Goal: Obtain resource: Download file/media

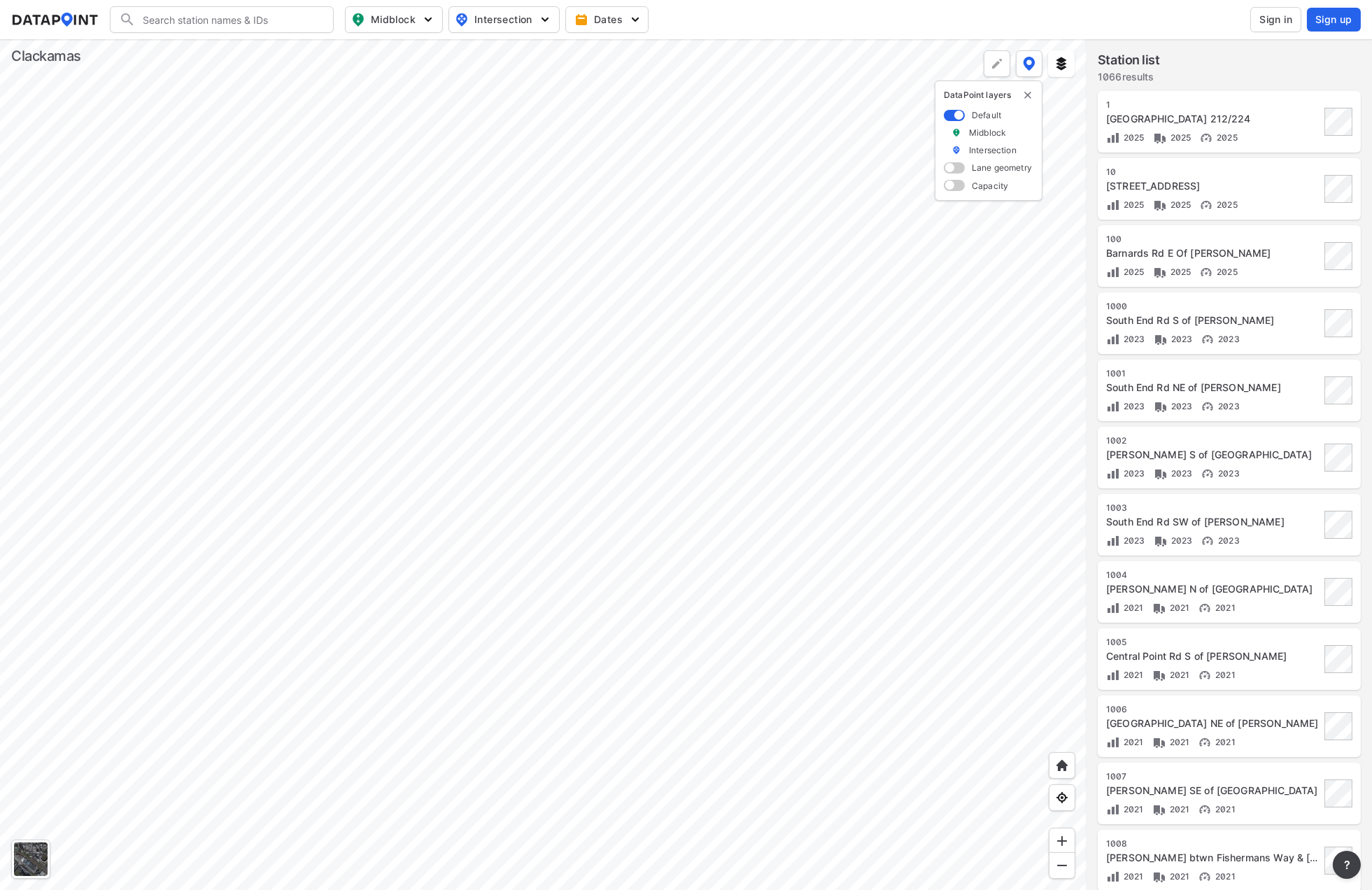
click at [1272, 24] on span "Sign in" at bounding box center [1276, 20] width 33 height 14
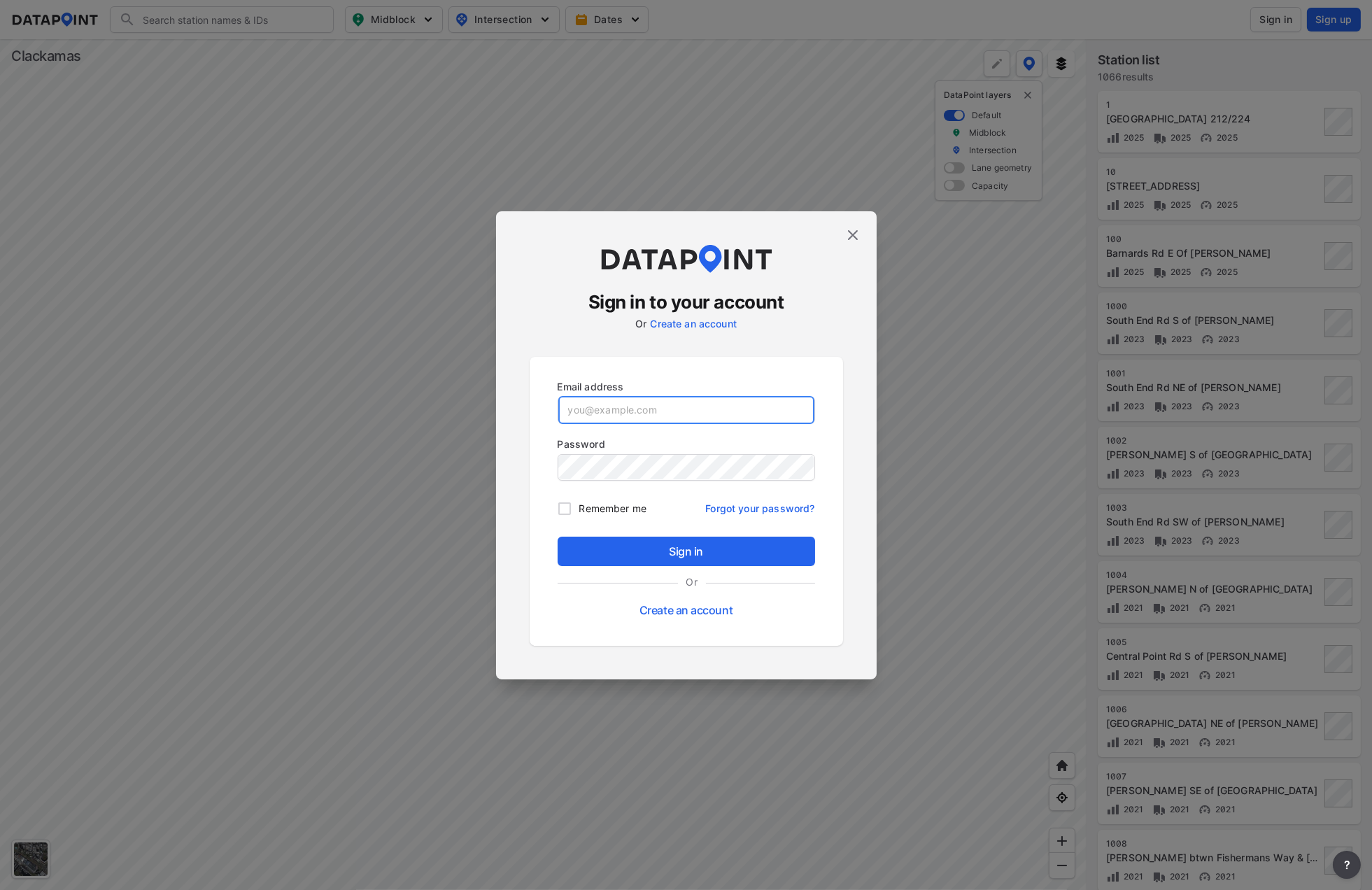
type input "[EMAIL_ADDRESS][DOMAIN_NAME]"
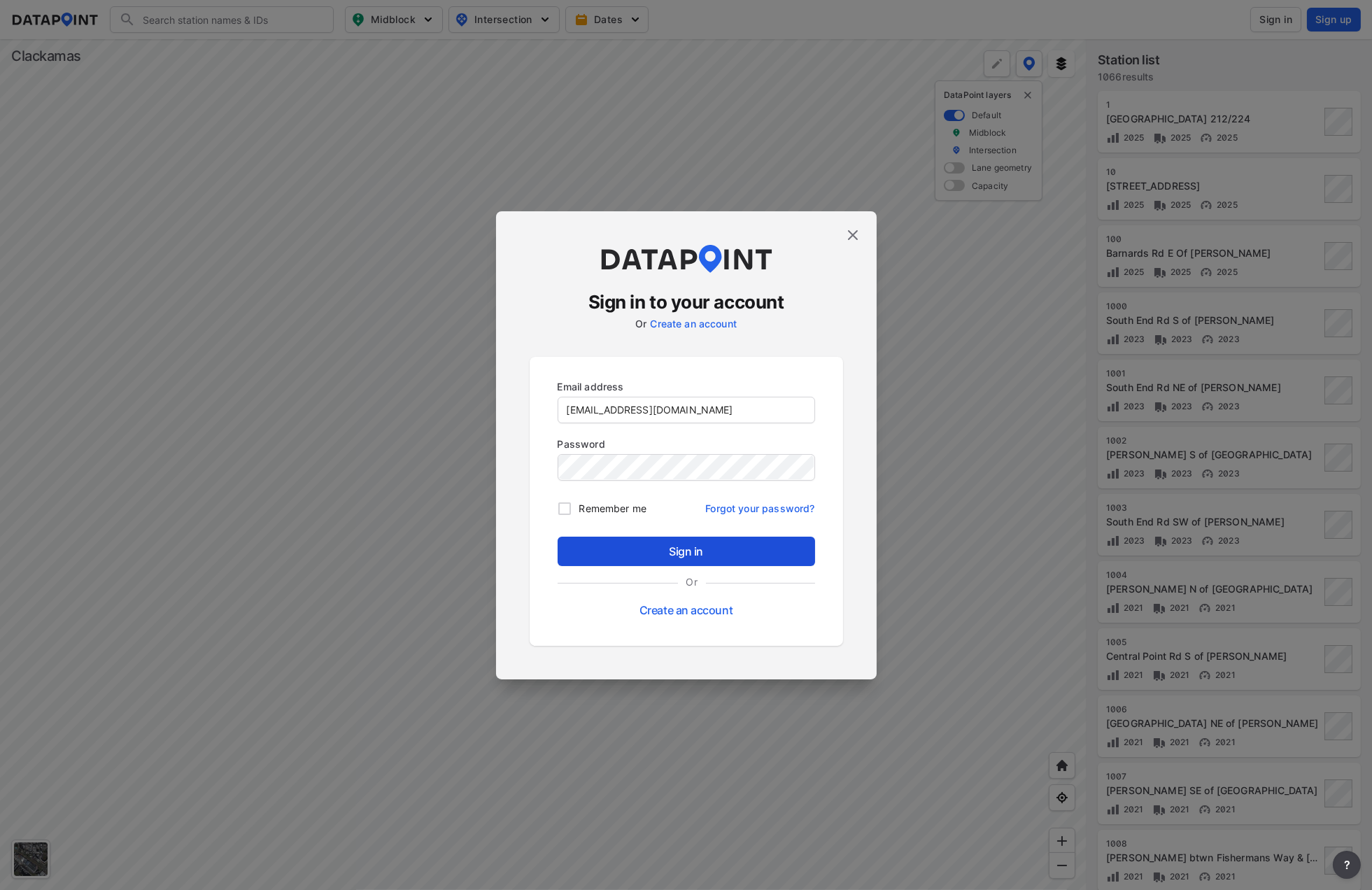
click at [687, 551] on span "Sign in" at bounding box center [687, 552] width 235 height 17
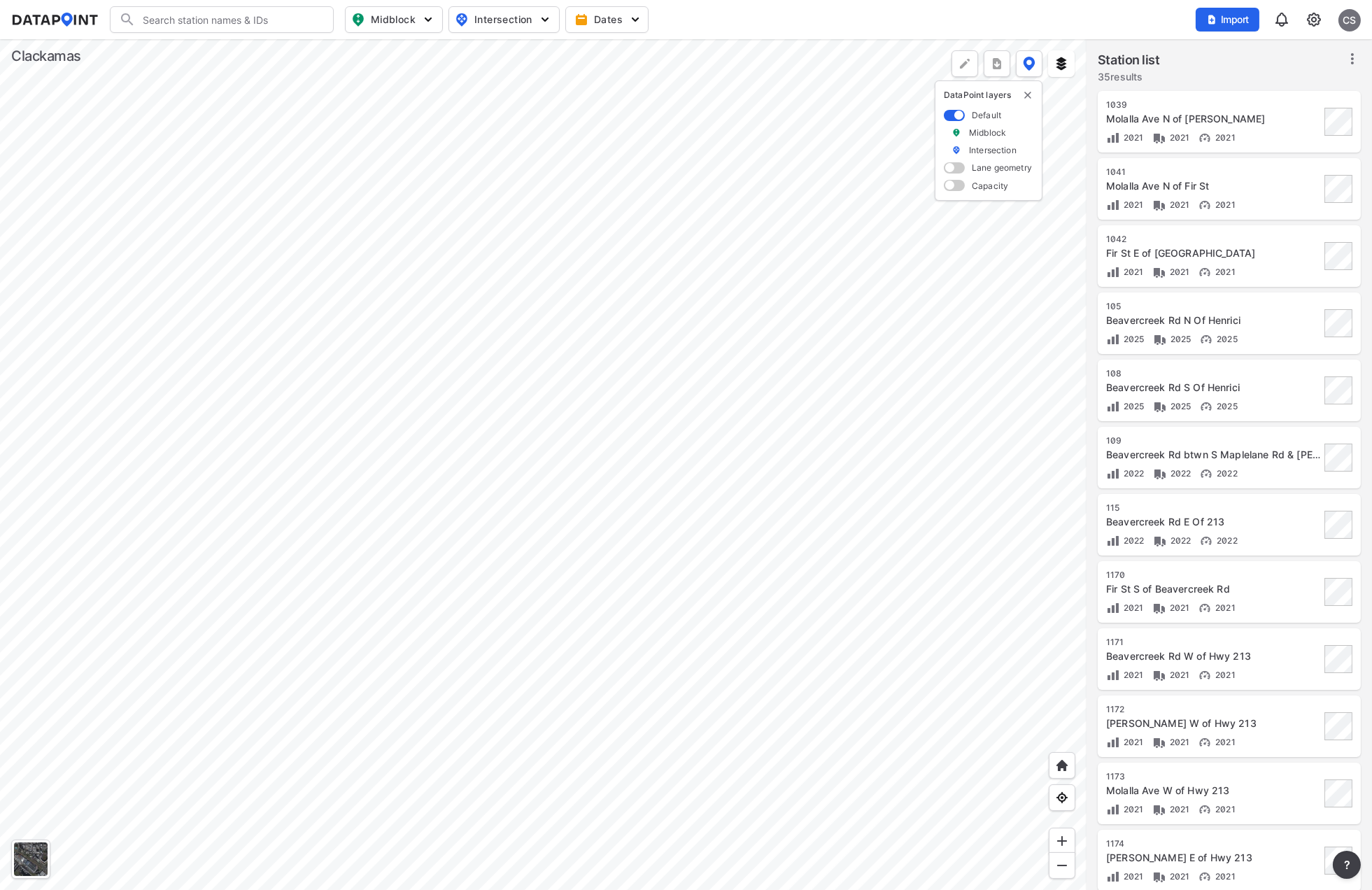
click at [347, 216] on div at bounding box center [543, 465] width 1086 height 851
click at [507, 506] on div at bounding box center [543, 465] width 1086 height 851
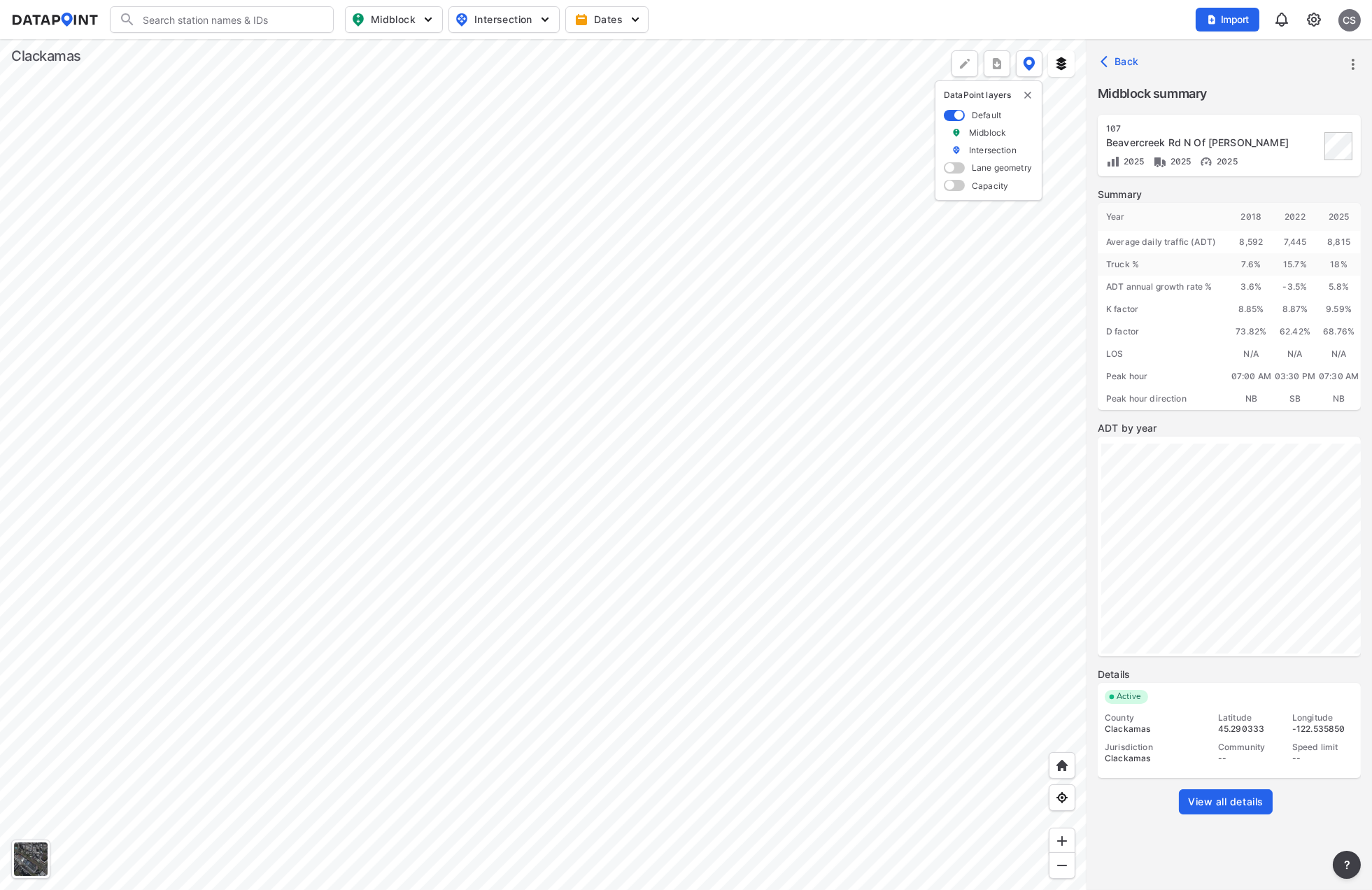
click at [583, 568] on div at bounding box center [543, 465] width 1086 height 851
click at [513, 619] on div at bounding box center [543, 465] width 1086 height 851
click at [450, 568] on div at bounding box center [543, 465] width 1086 height 851
click at [1240, 803] on span "View all details" at bounding box center [1226, 802] width 76 height 14
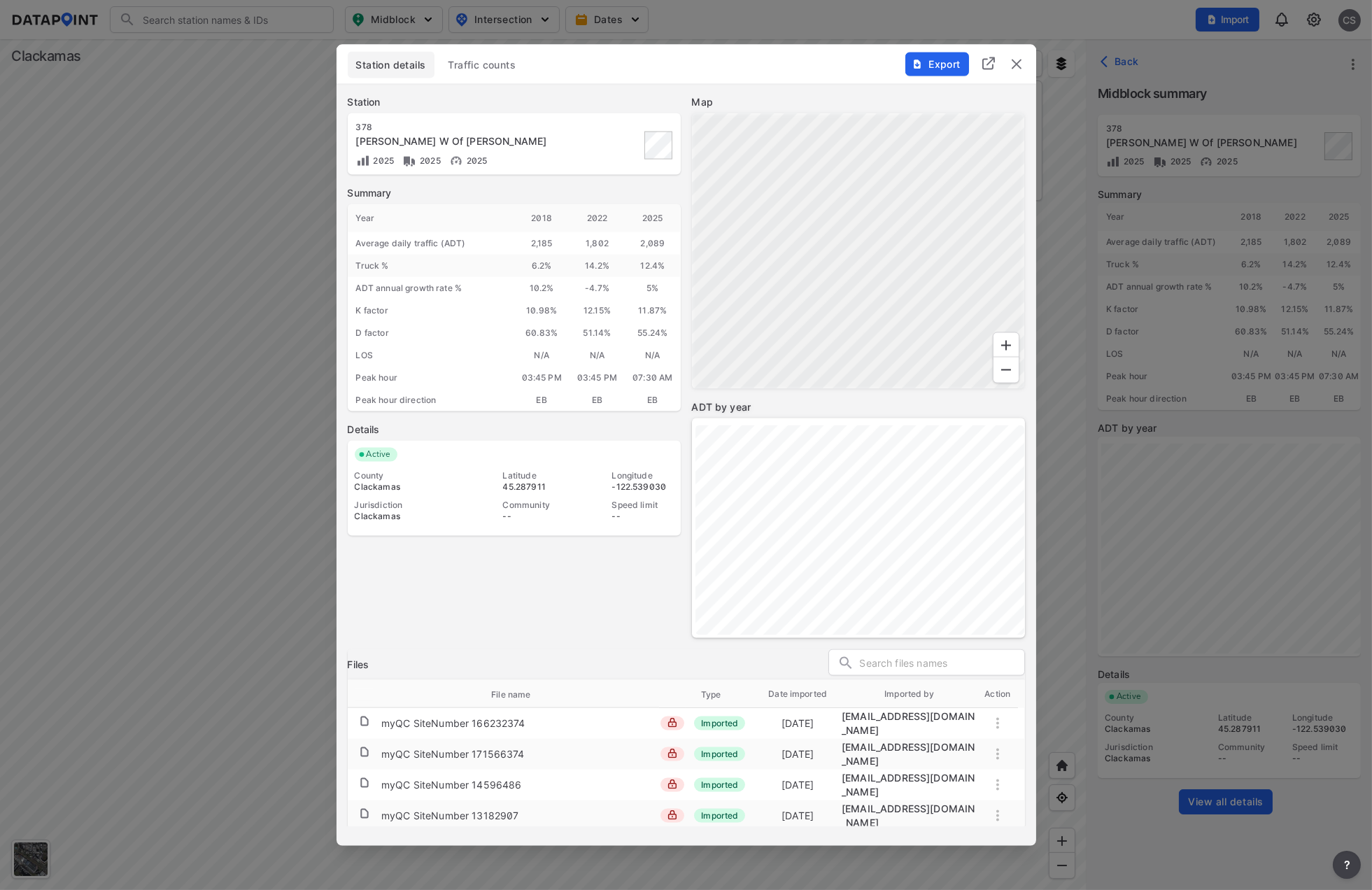
click at [481, 61] on span "Traffic counts" at bounding box center [482, 66] width 68 height 14
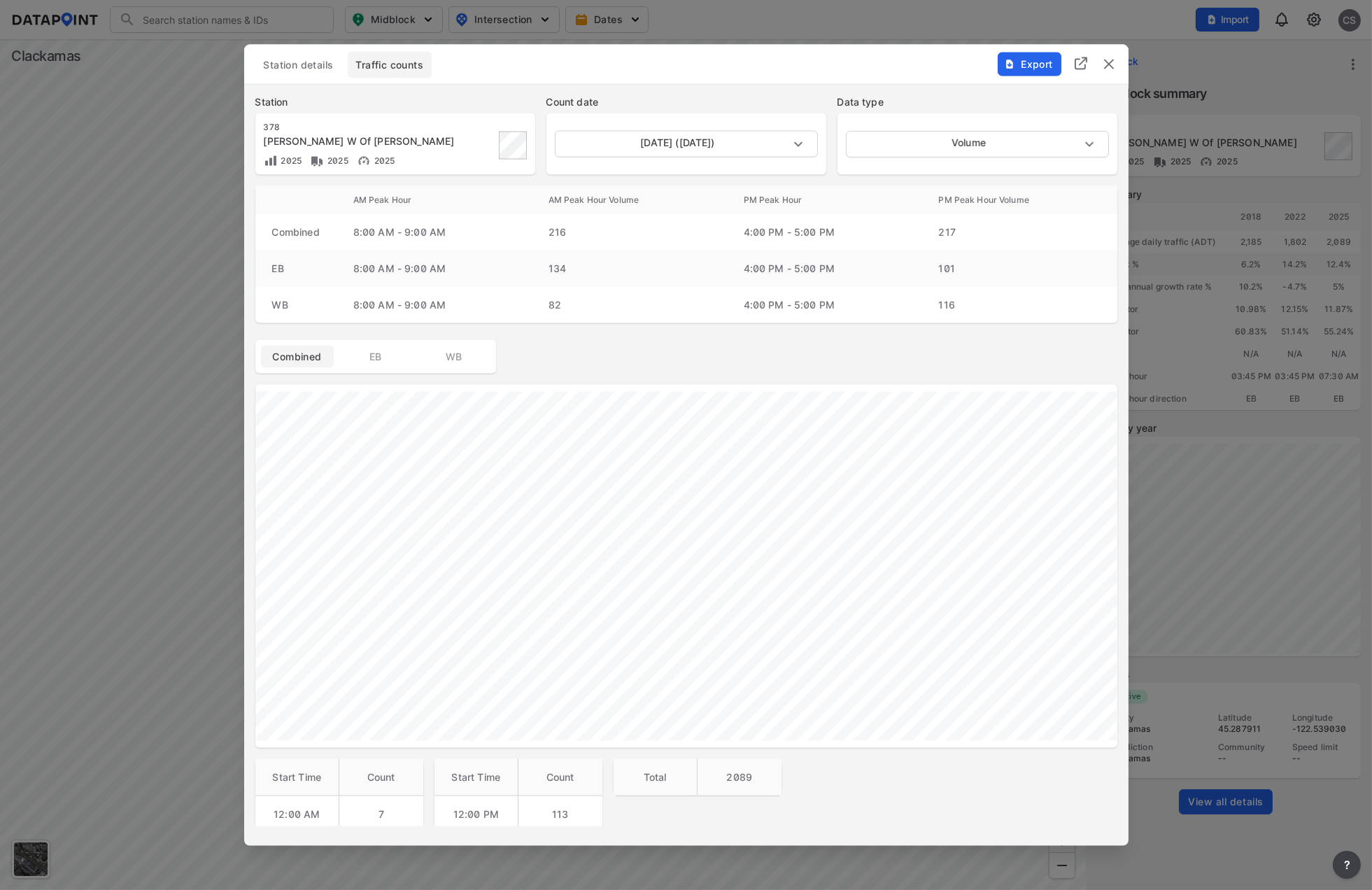
click at [1111, 64] on img "delete" at bounding box center [1109, 65] width 17 height 17
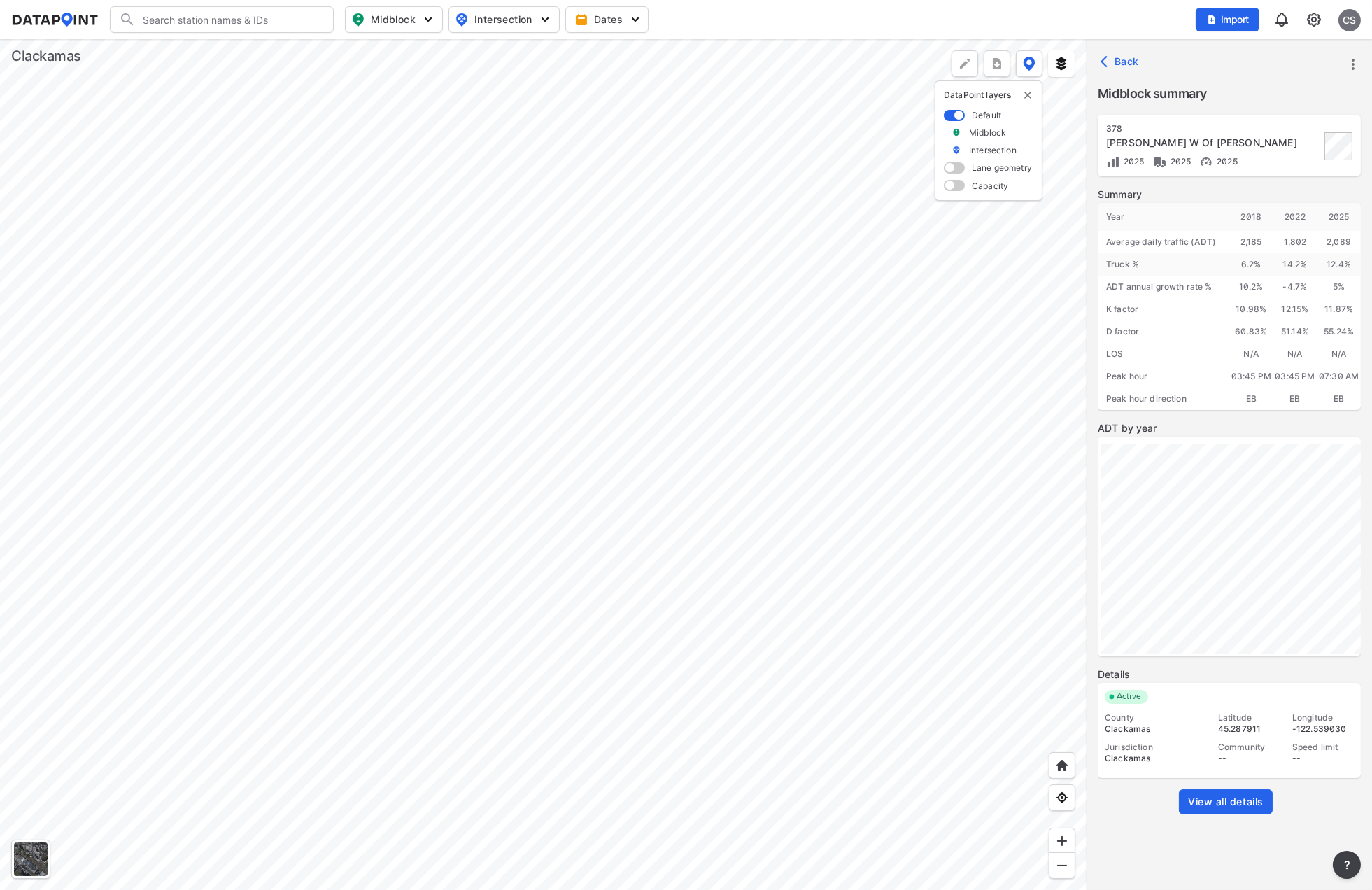
click at [453, 565] on div at bounding box center [543, 465] width 1086 height 851
click at [1222, 802] on span "View all details" at bounding box center [1226, 802] width 76 height 14
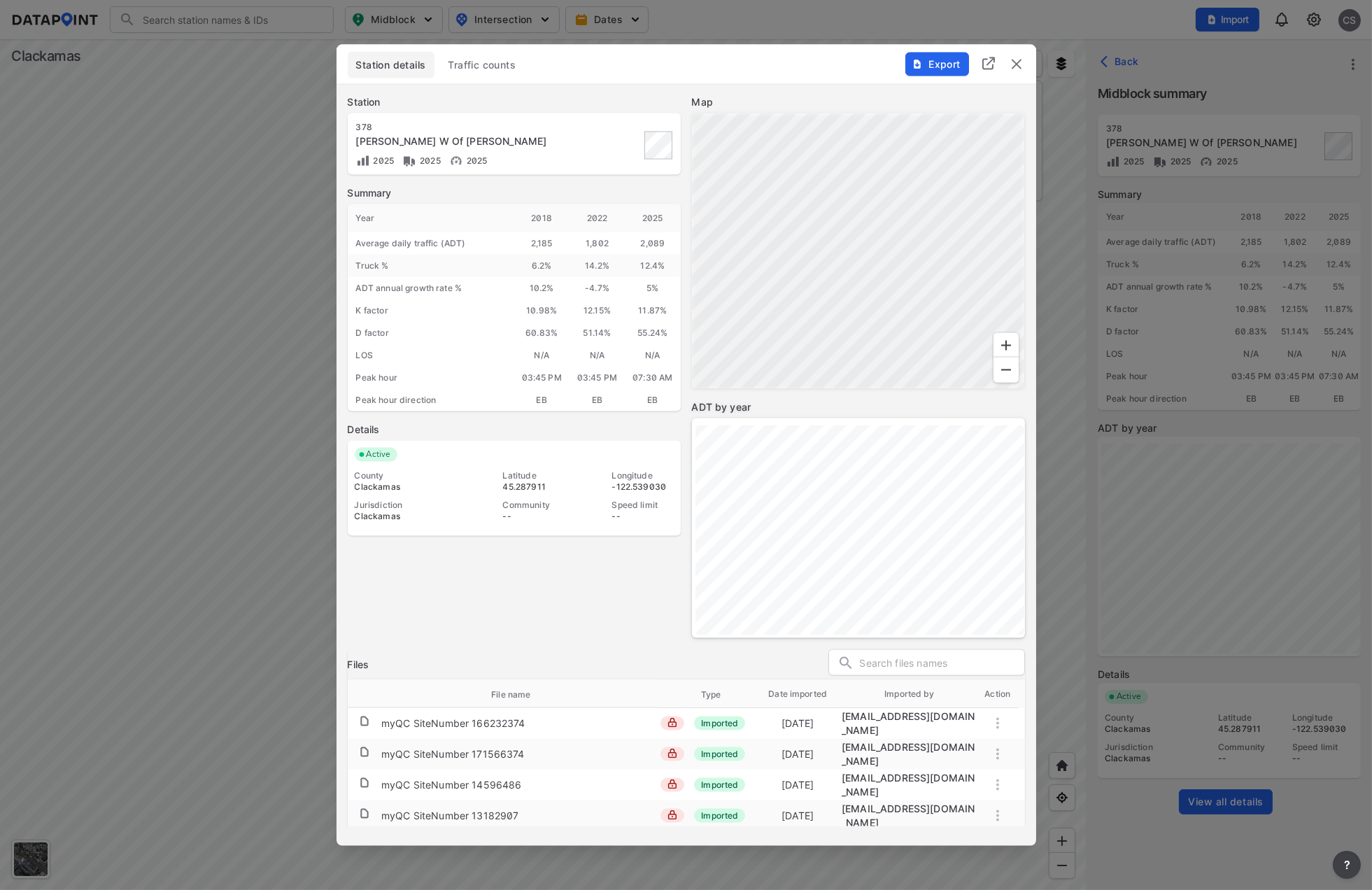
click at [467, 73] on button "Traffic counts" at bounding box center [482, 65] width 85 height 26
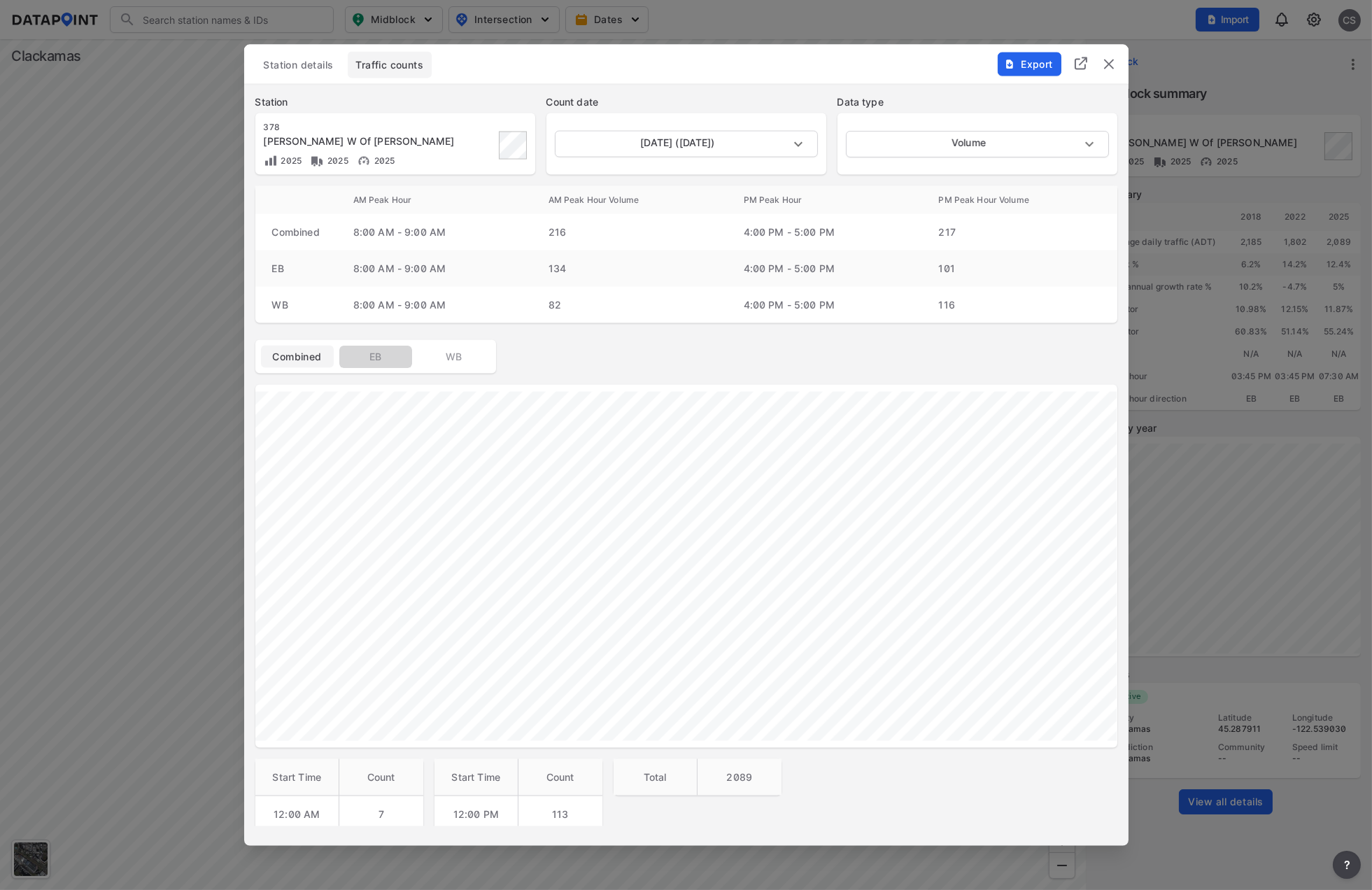
click at [374, 355] on span "EB" at bounding box center [375, 357] width 56 height 14
click at [1051, 142] on body "Search Please enter a search term. Midblock Intersection Dates Import CS Import…" at bounding box center [686, 445] width 1372 height 890
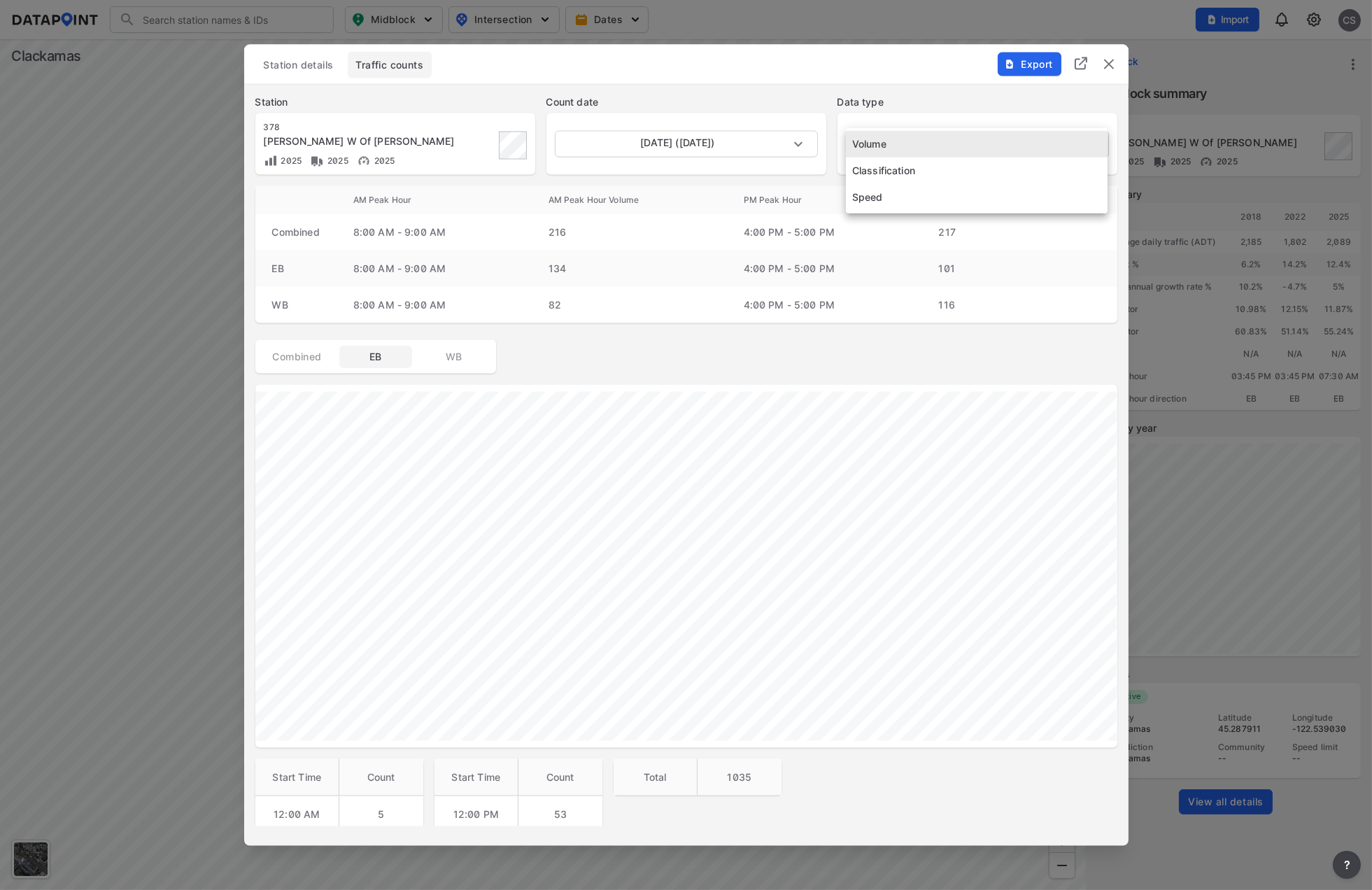
click at [1051, 142] on li "Volume" at bounding box center [977, 144] width 261 height 26
click at [1040, 65] on span "Export" at bounding box center [1029, 65] width 47 height 14
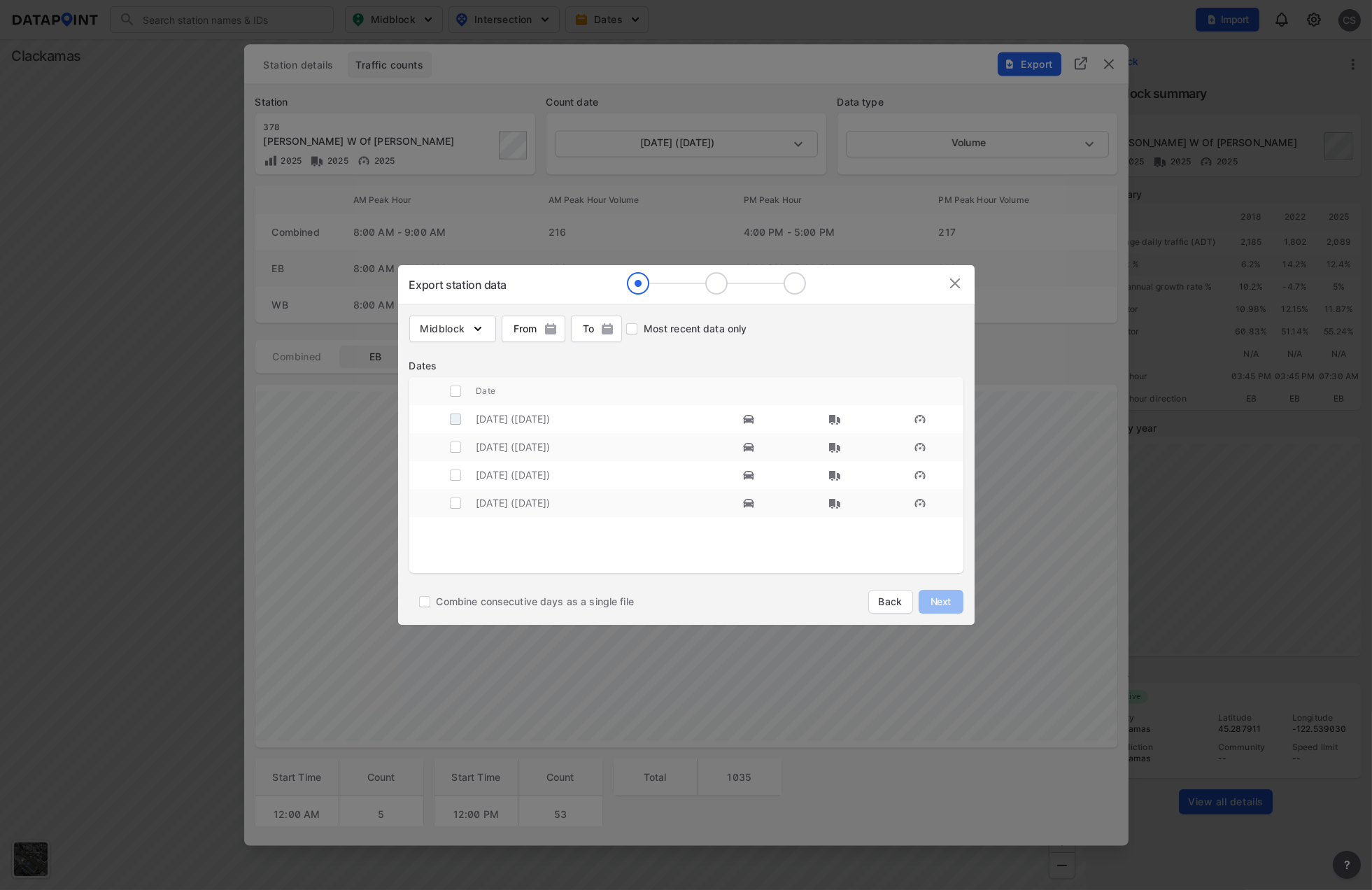
click at [457, 420] on input "decorative checkbox" at bounding box center [455, 419] width 26 height 26
checkbox input "true"
click at [948, 607] on span "Next" at bounding box center [940, 602] width 28 height 14
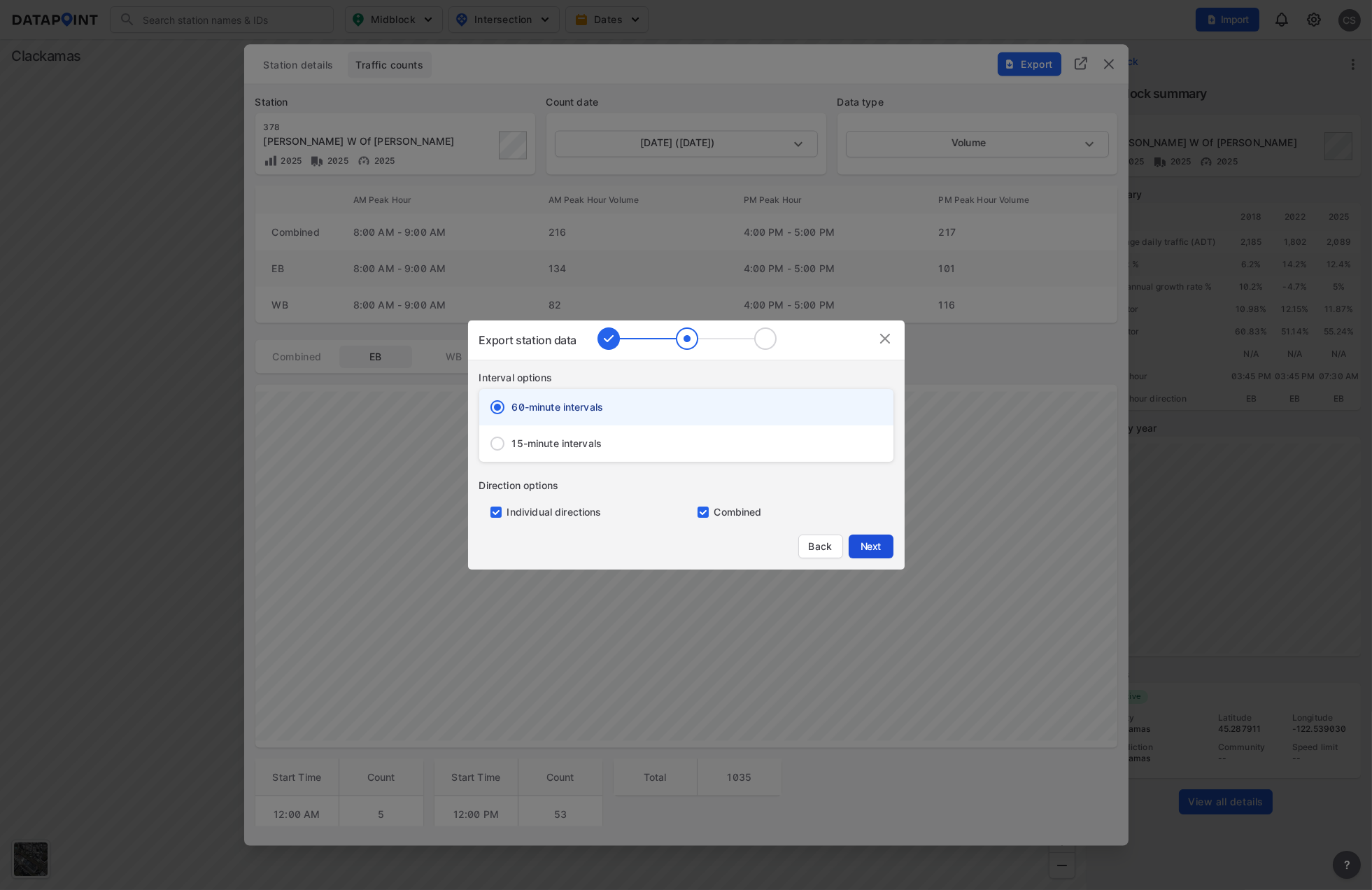
click at [875, 544] on span "Next" at bounding box center [871, 547] width 28 height 14
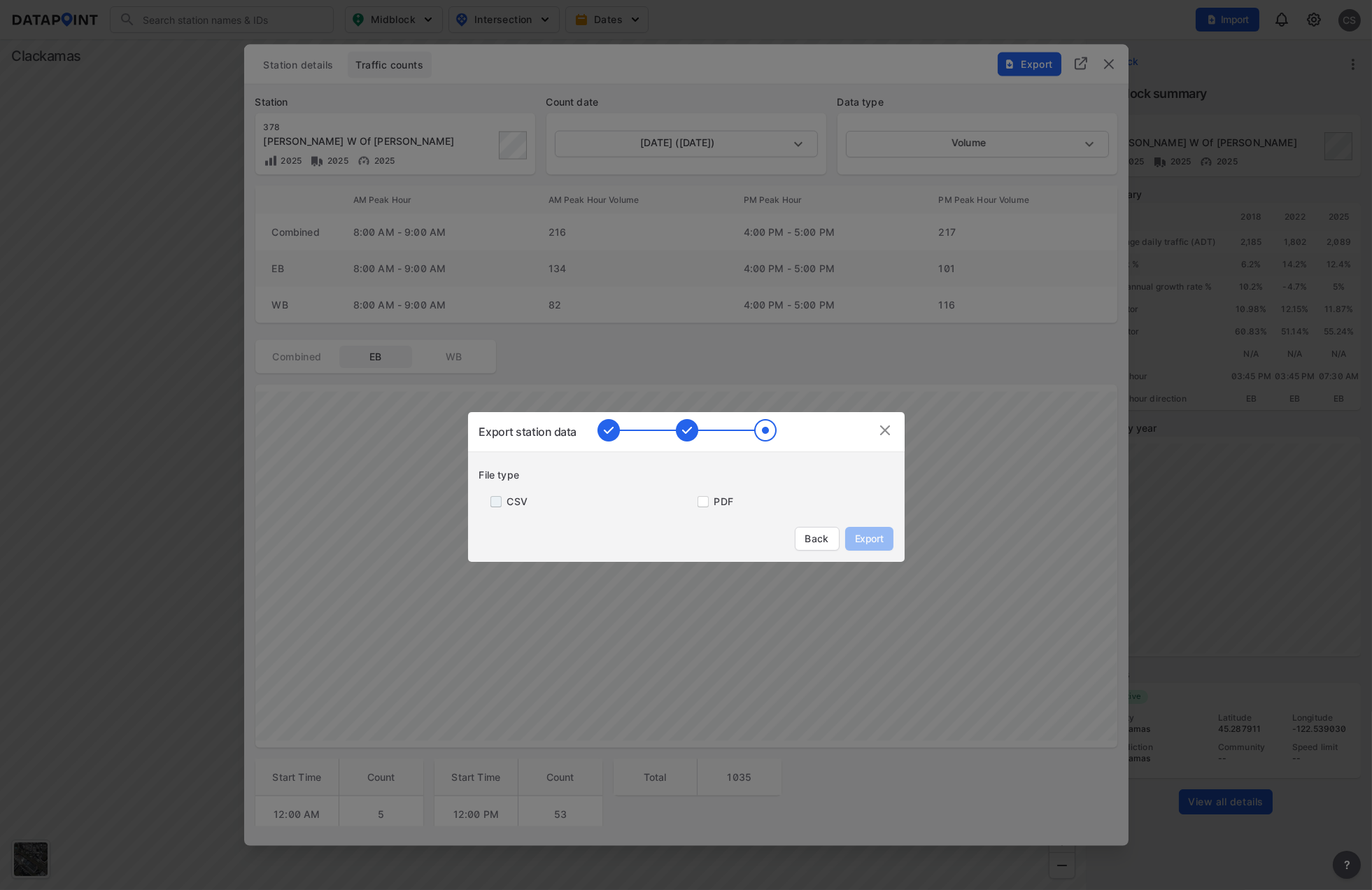
click at [492, 501] on input "primary checkbox" at bounding box center [493, 502] width 28 height 11
checkbox input "true"
click at [863, 543] on span "Export" at bounding box center [869, 539] width 31 height 14
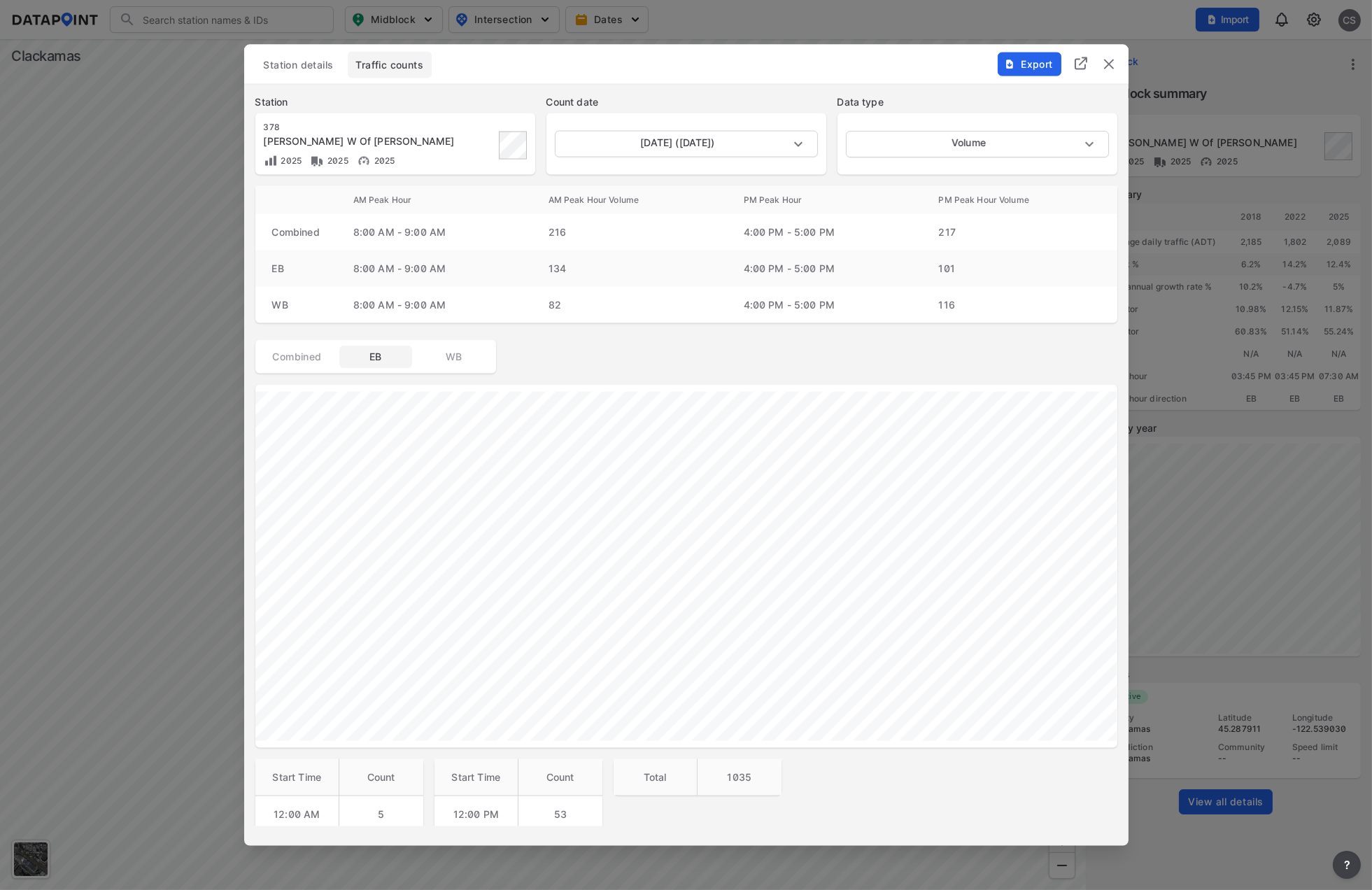
click at [1108, 65] on img "delete" at bounding box center [1109, 65] width 17 height 17
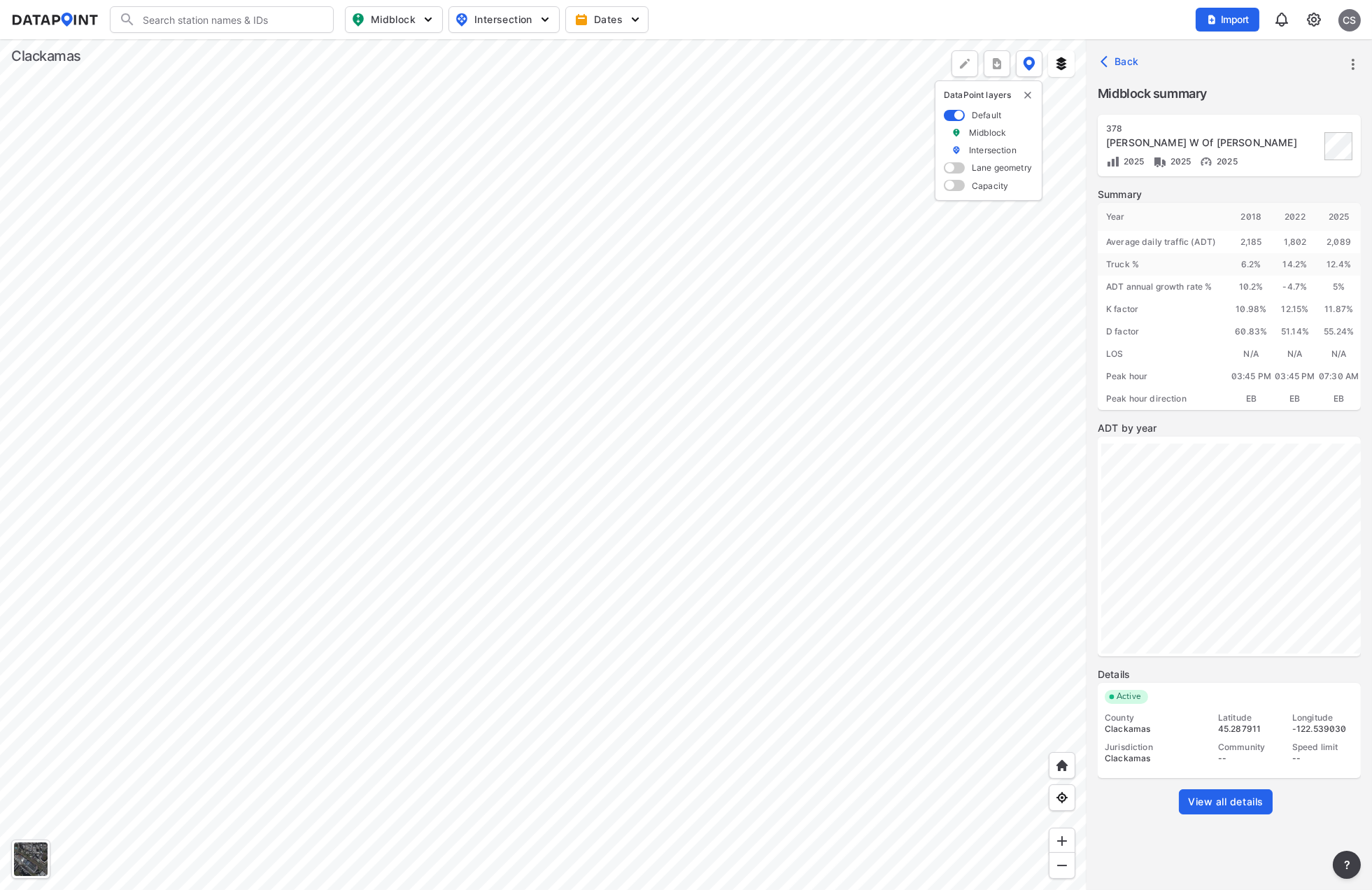
click at [507, 621] on div at bounding box center [543, 465] width 1086 height 851
click at [1205, 795] on span "View all details" at bounding box center [1226, 802] width 76 height 14
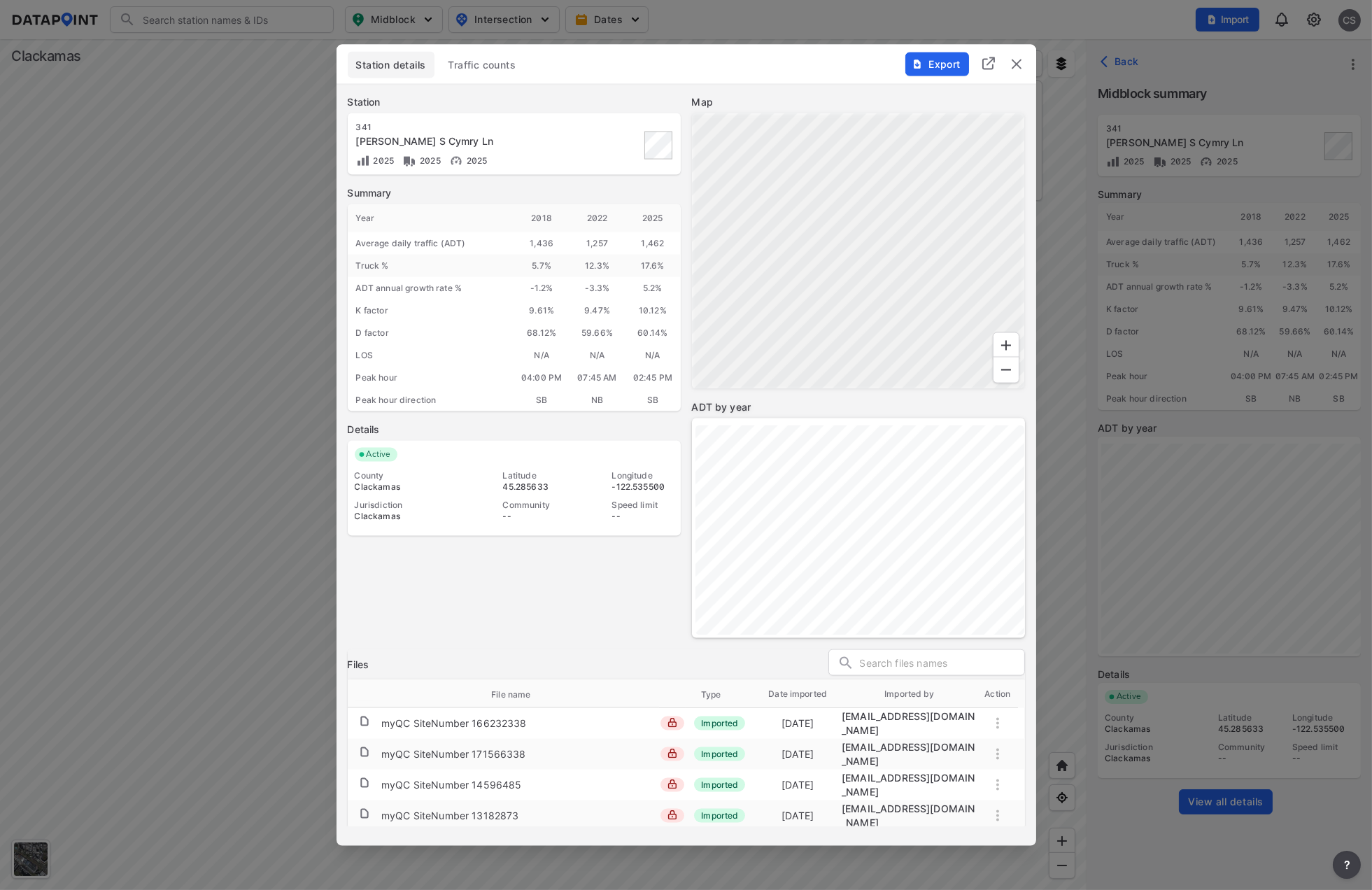
click at [479, 63] on span "Traffic counts" at bounding box center [482, 66] width 68 height 14
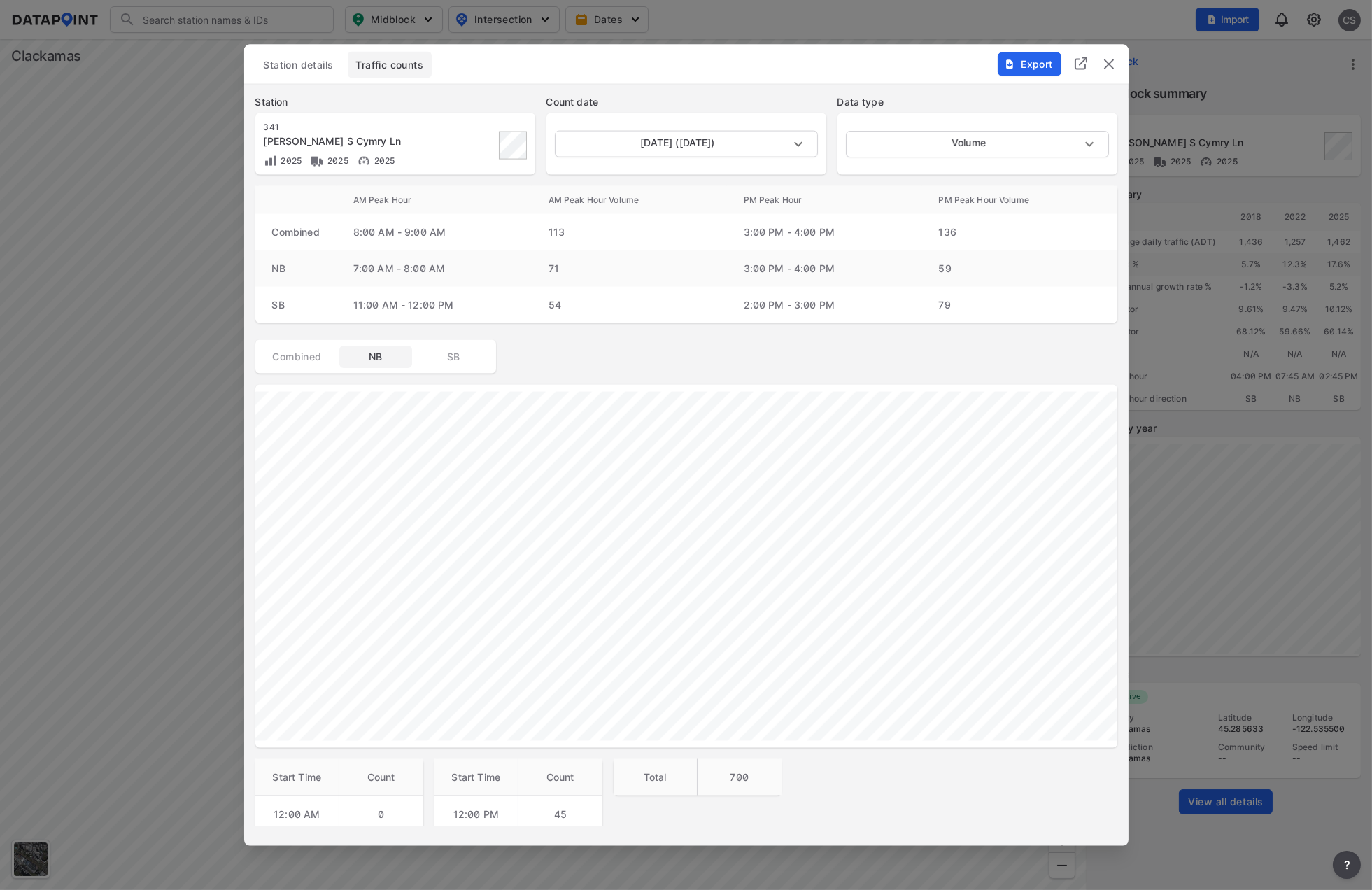
click at [372, 355] on span "NB" at bounding box center [375, 357] width 56 height 14
click at [1017, 66] on span "Export" at bounding box center [1029, 65] width 47 height 14
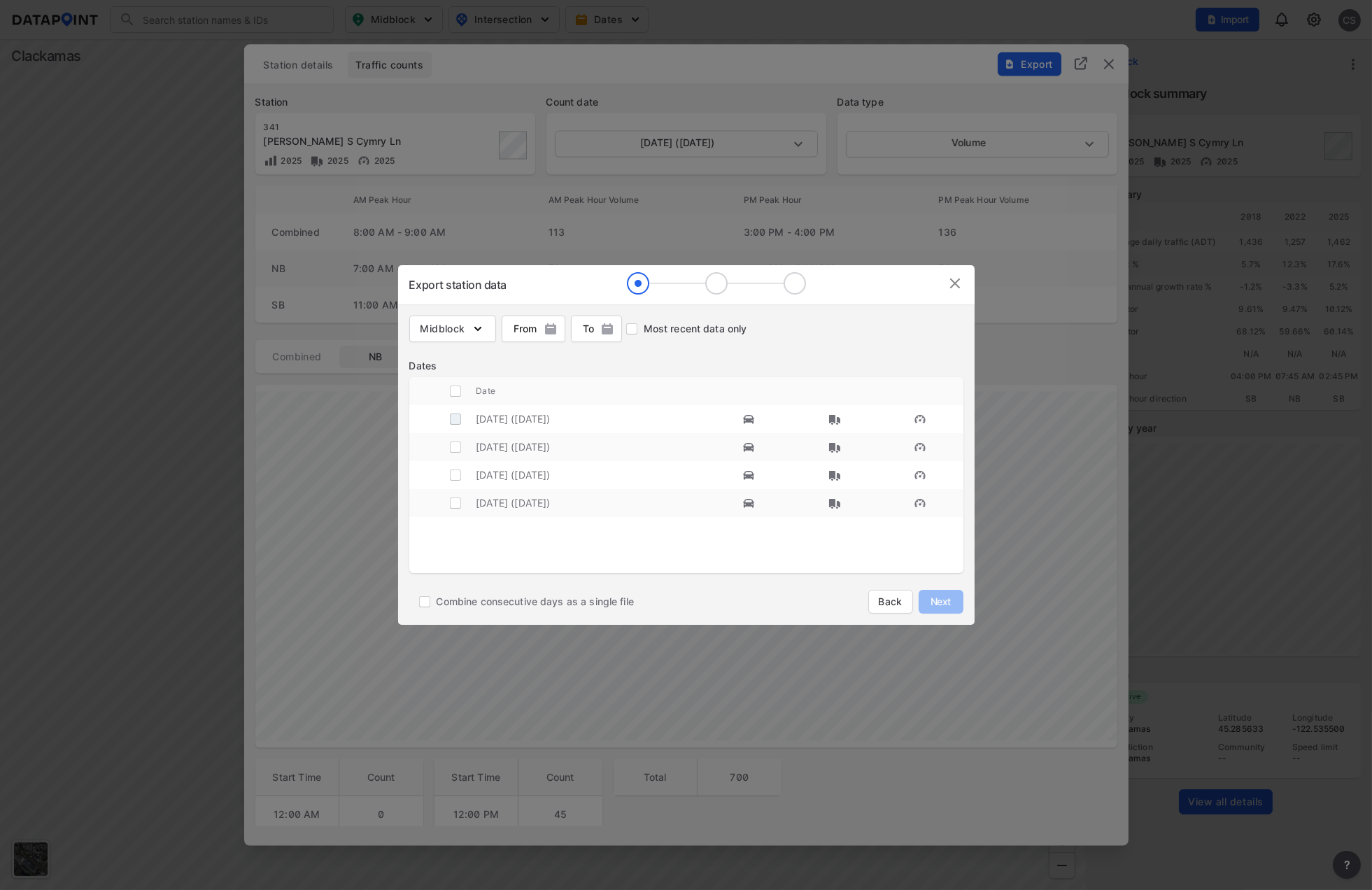
click at [462, 416] on input "decorative checkbox" at bounding box center [455, 419] width 26 height 26
checkbox input "true"
click at [935, 604] on span "Next" at bounding box center [940, 602] width 28 height 14
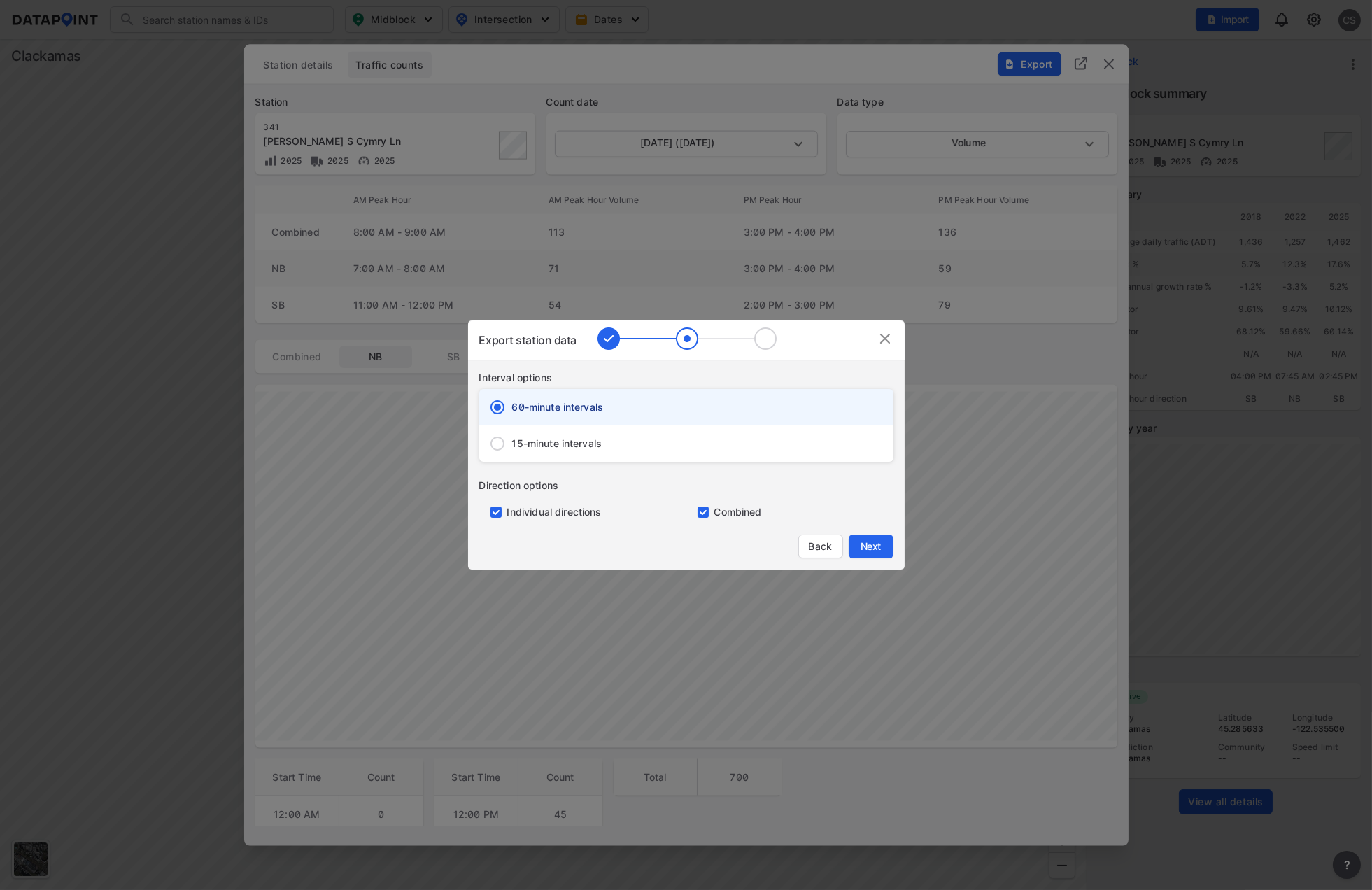
click at [698, 513] on input "primary checkbox" at bounding box center [700, 512] width 28 height 11
checkbox input "false"
click at [861, 549] on span "Next" at bounding box center [871, 547] width 28 height 14
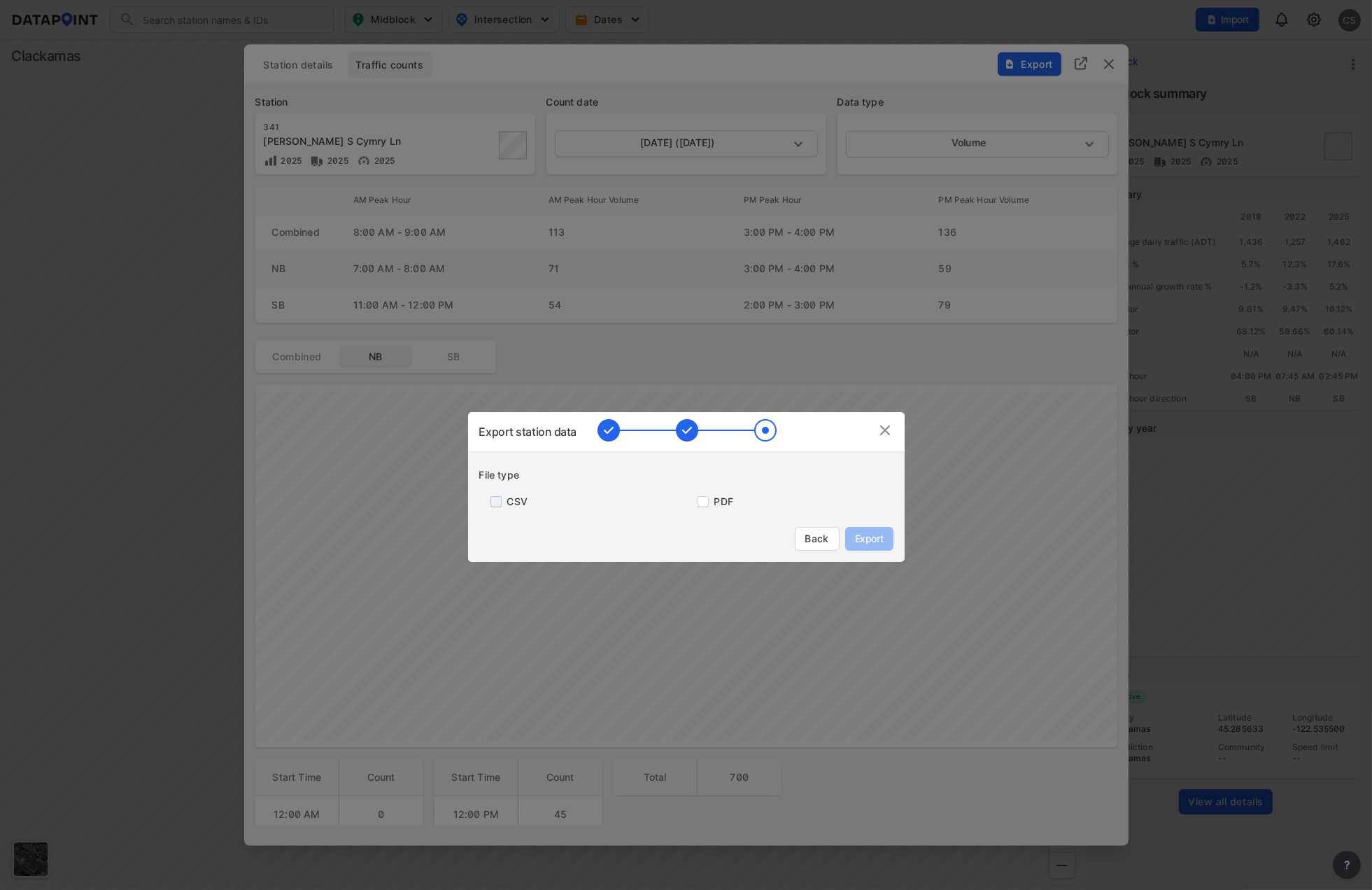
click at [494, 497] on input "primary checkbox" at bounding box center [493, 502] width 28 height 11
checkbox input "true"
click at [863, 540] on span "Export" at bounding box center [869, 539] width 31 height 14
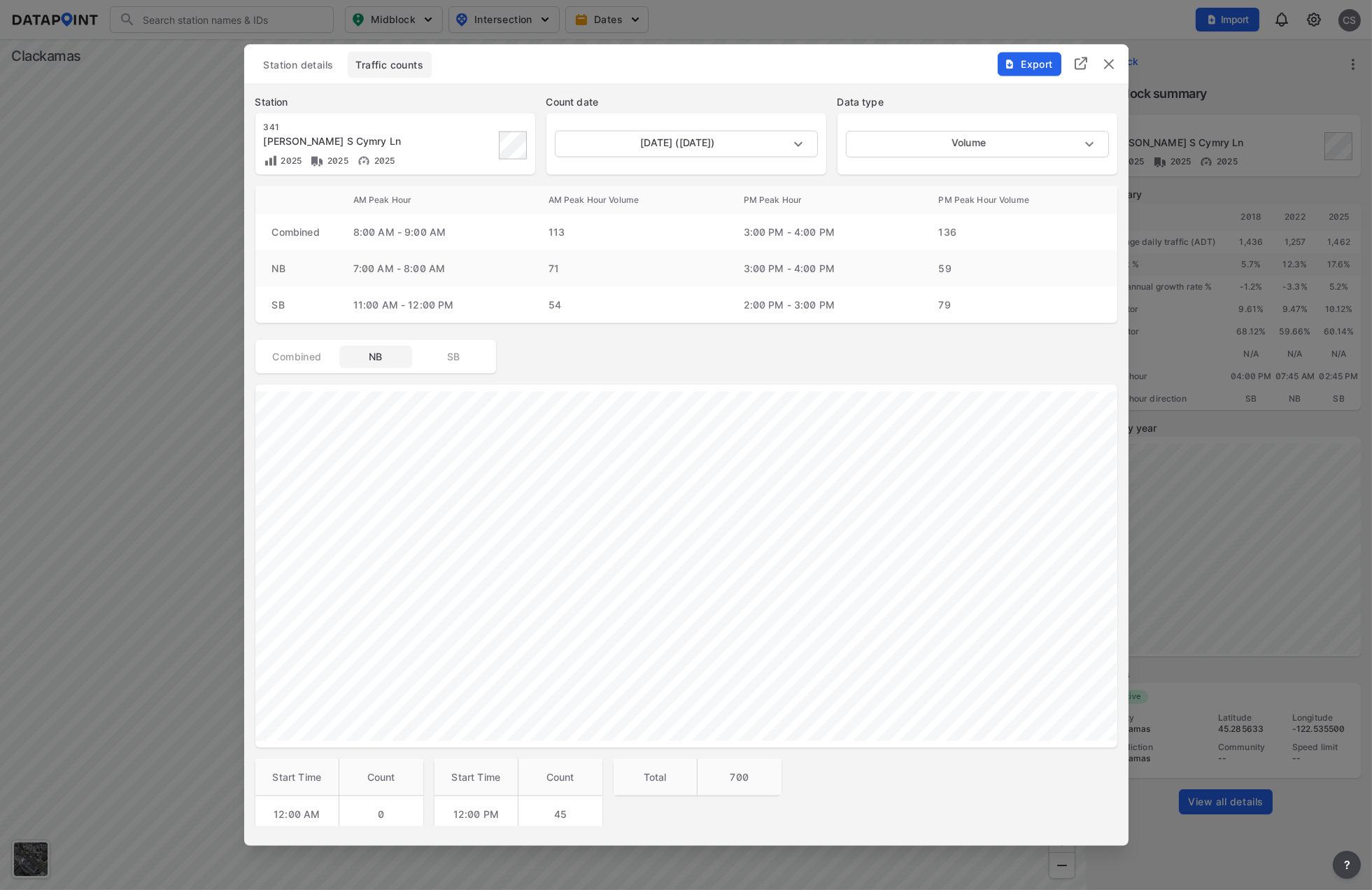
click at [844, 63] on div "Station details Traffic counts" at bounding box center [687, 65] width 862 height 26
click at [1110, 66] on img "delete" at bounding box center [1109, 65] width 17 height 17
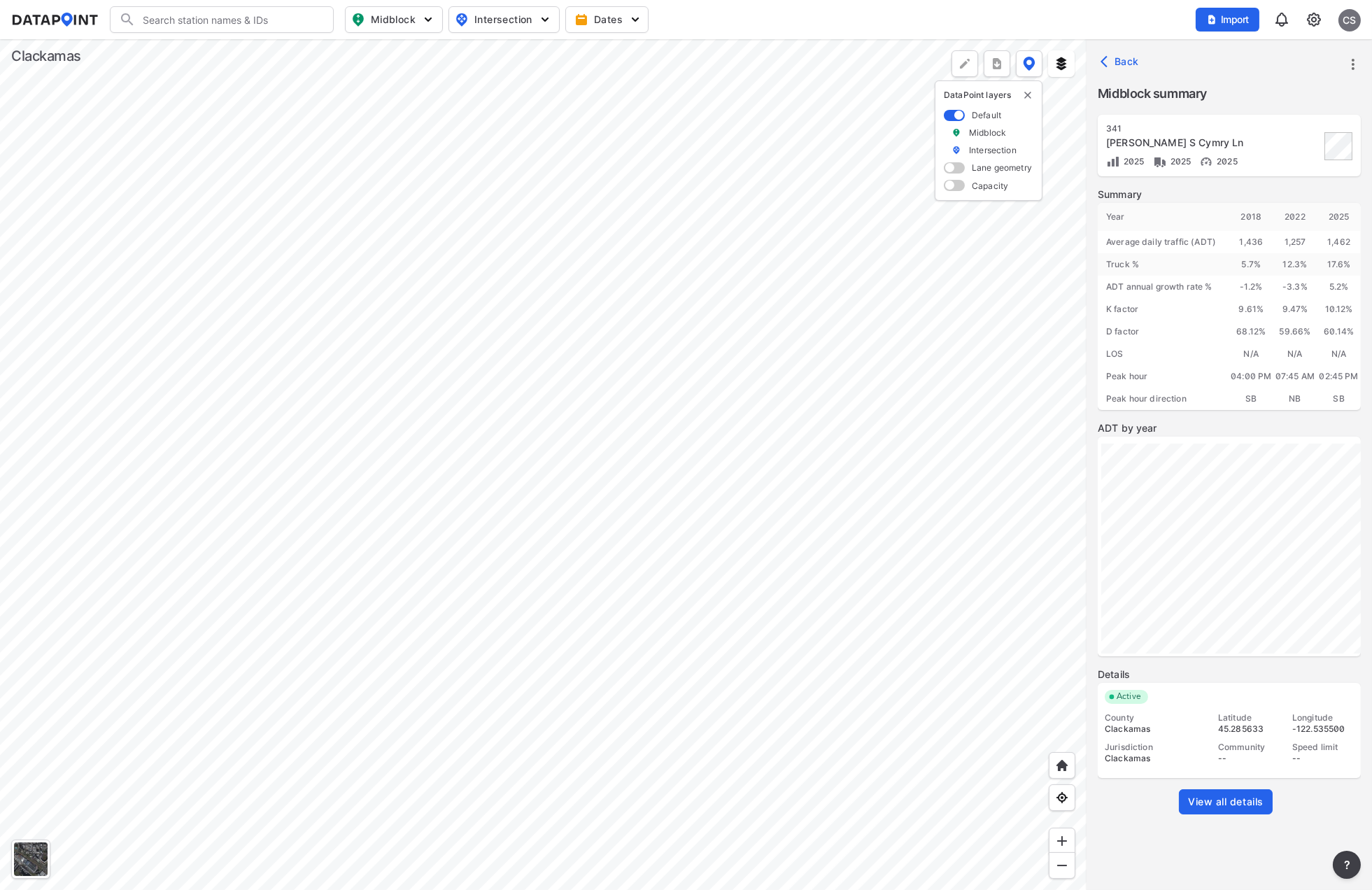
click at [456, 569] on div at bounding box center [543, 465] width 1086 height 851
click at [1201, 802] on span "View all details" at bounding box center [1226, 802] width 76 height 14
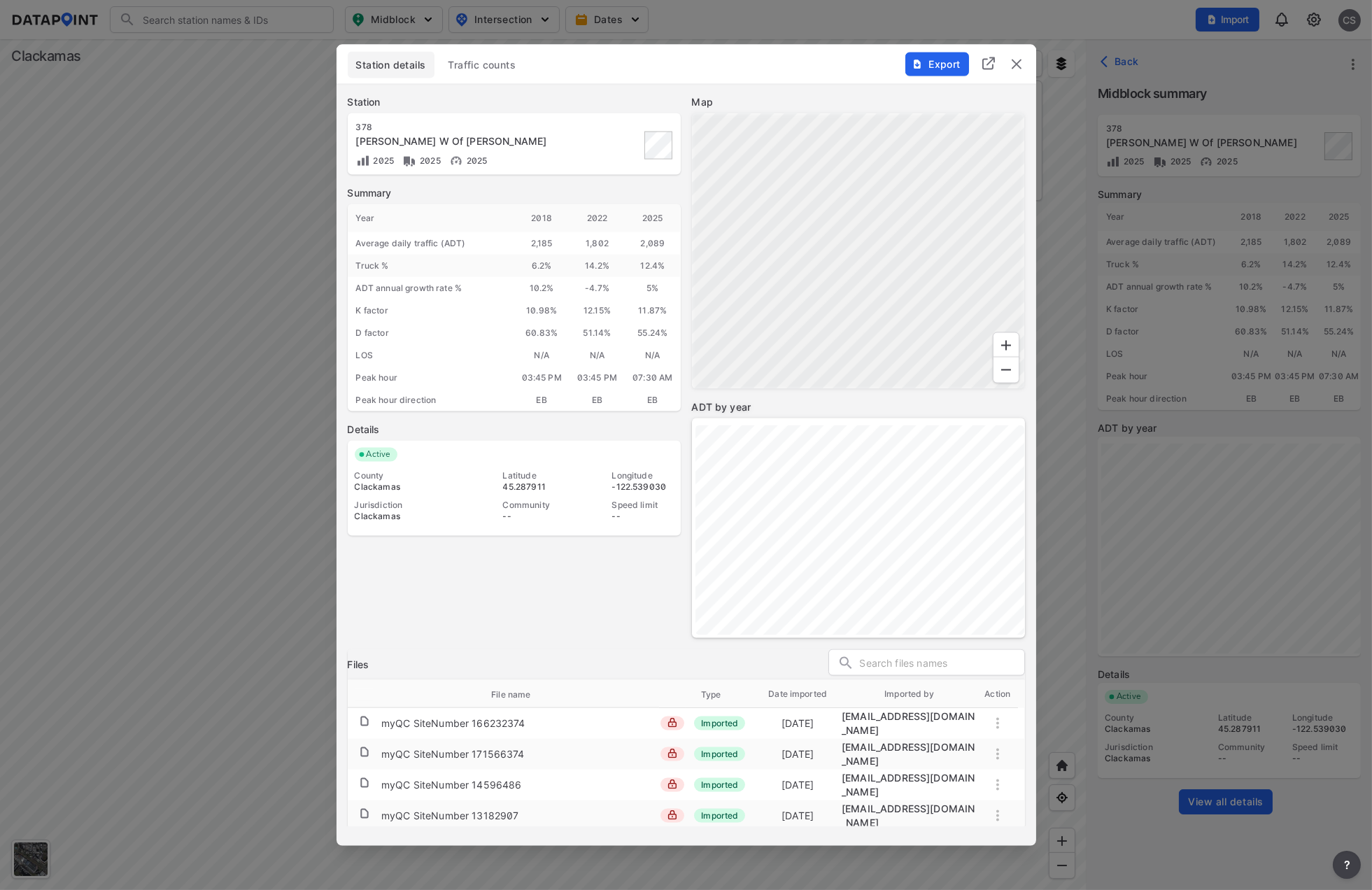
click at [492, 78] on div "Station details Traffic counts" at bounding box center [686, 68] width 677 height 33
click at [492, 68] on span "Traffic counts" at bounding box center [482, 66] width 68 height 14
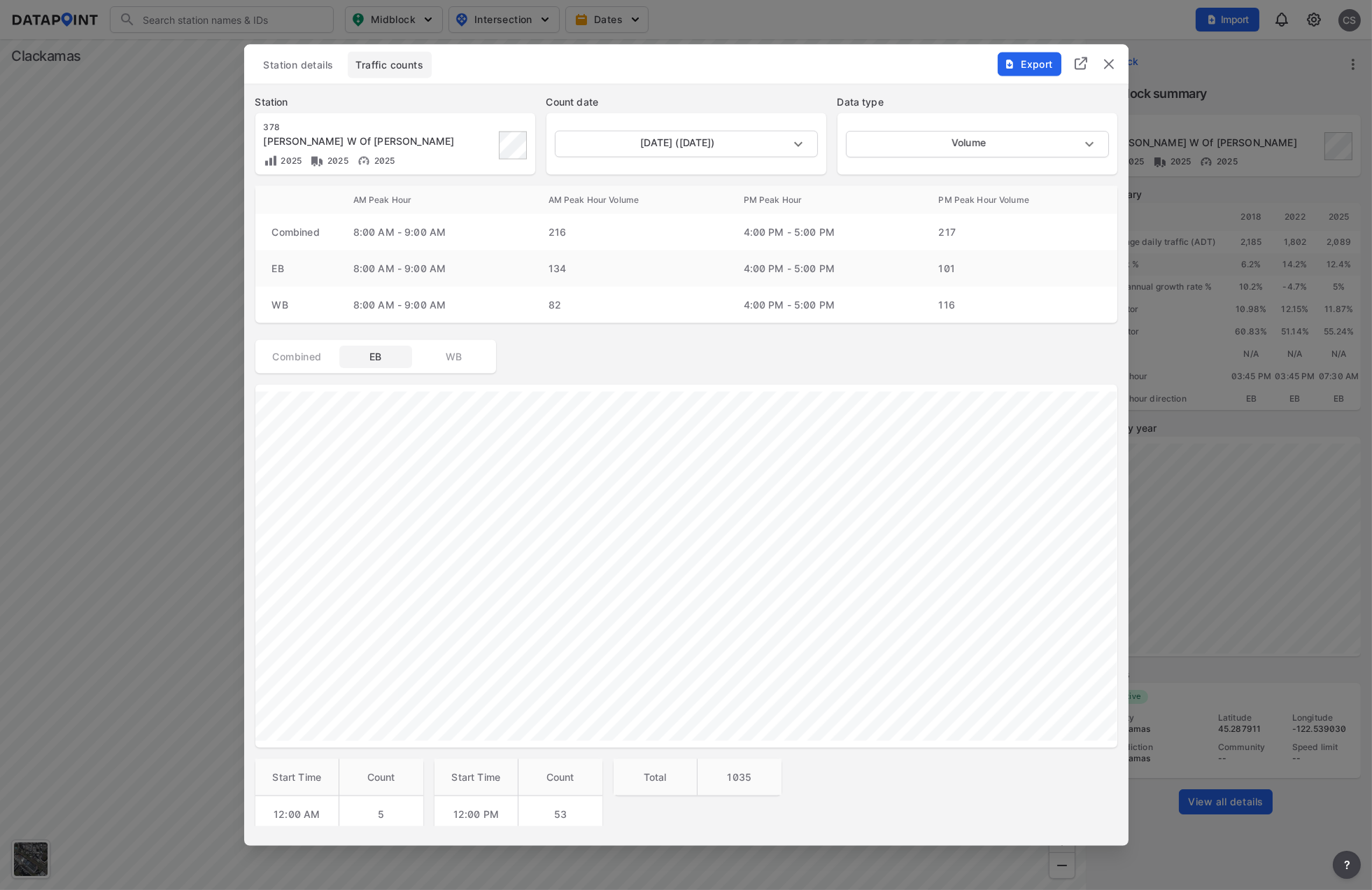
click at [379, 357] on span "EB" at bounding box center [375, 357] width 56 height 14
click at [1003, 70] on button "Export" at bounding box center [1029, 64] width 63 height 24
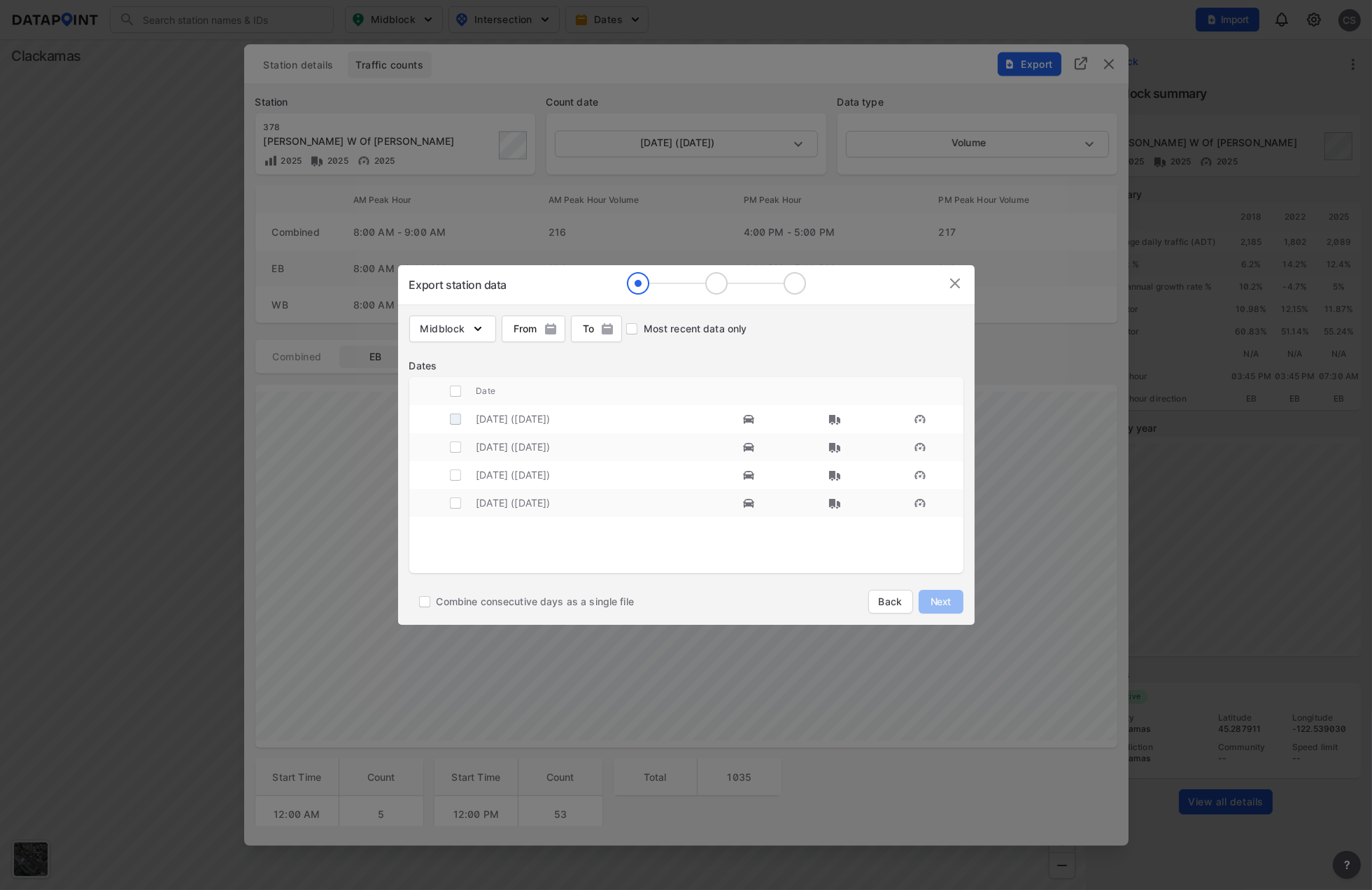
click at [452, 421] on input "decorative checkbox" at bounding box center [455, 419] width 26 height 26
checkbox input "true"
click at [945, 607] on span "Next" at bounding box center [940, 602] width 28 height 14
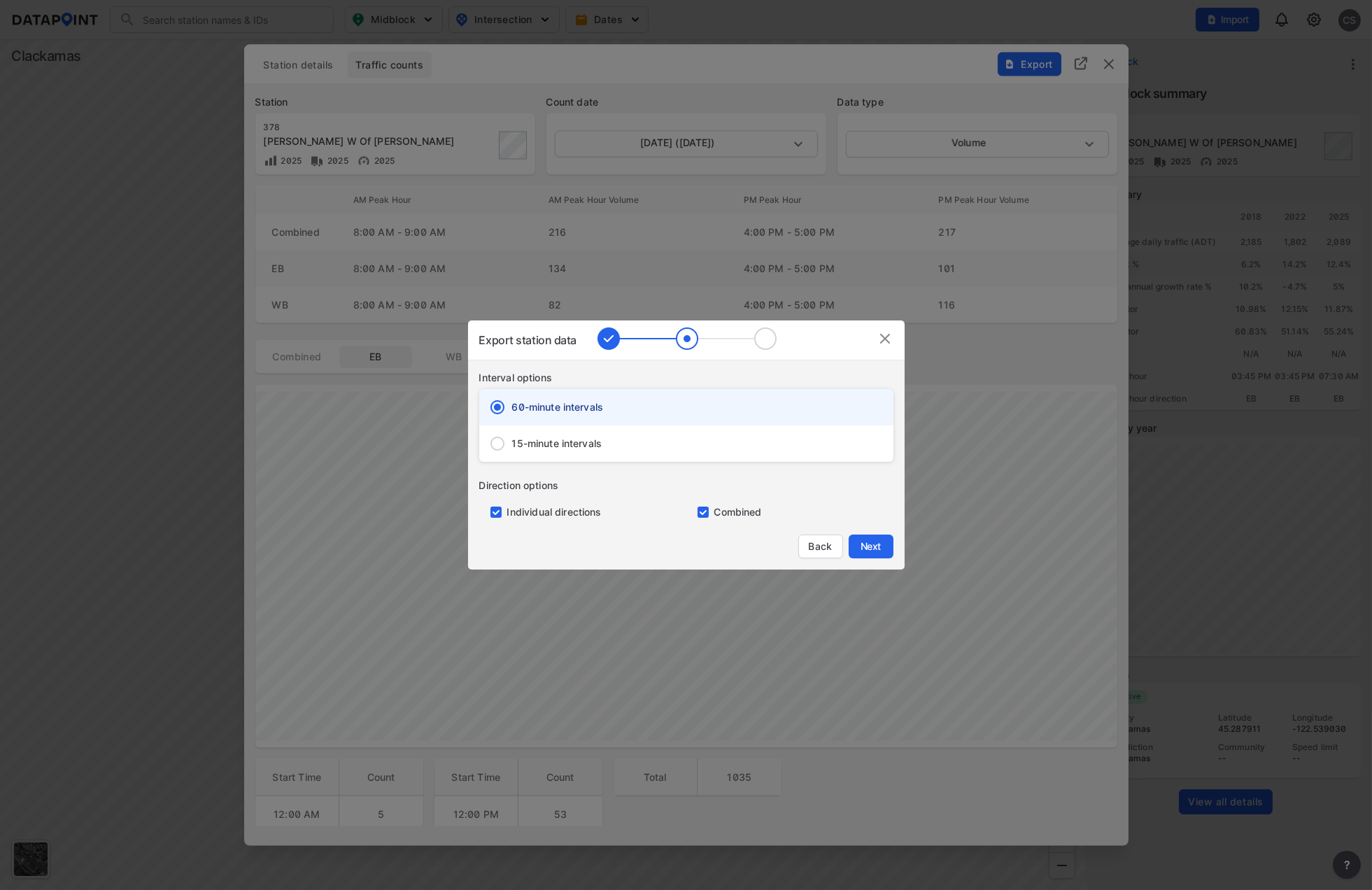
click at [704, 512] on input "primary checkbox" at bounding box center [700, 512] width 28 height 11
checkbox input "false"
click at [866, 547] on span "Next" at bounding box center [871, 547] width 28 height 14
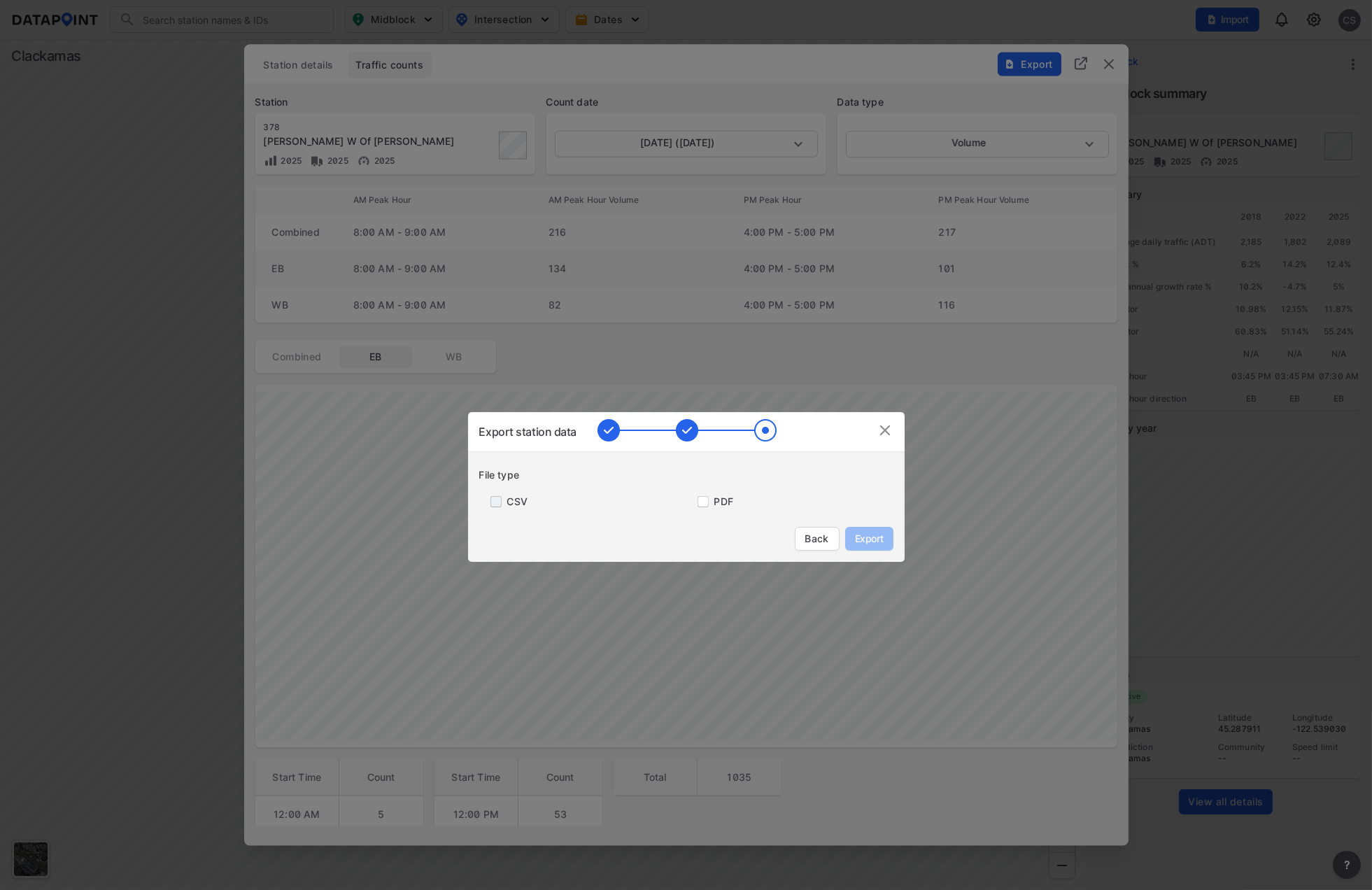
click at [493, 502] on input "primary checkbox" at bounding box center [493, 502] width 28 height 11
checkbox input "true"
click at [869, 531] on button "Export" at bounding box center [870, 539] width 48 height 24
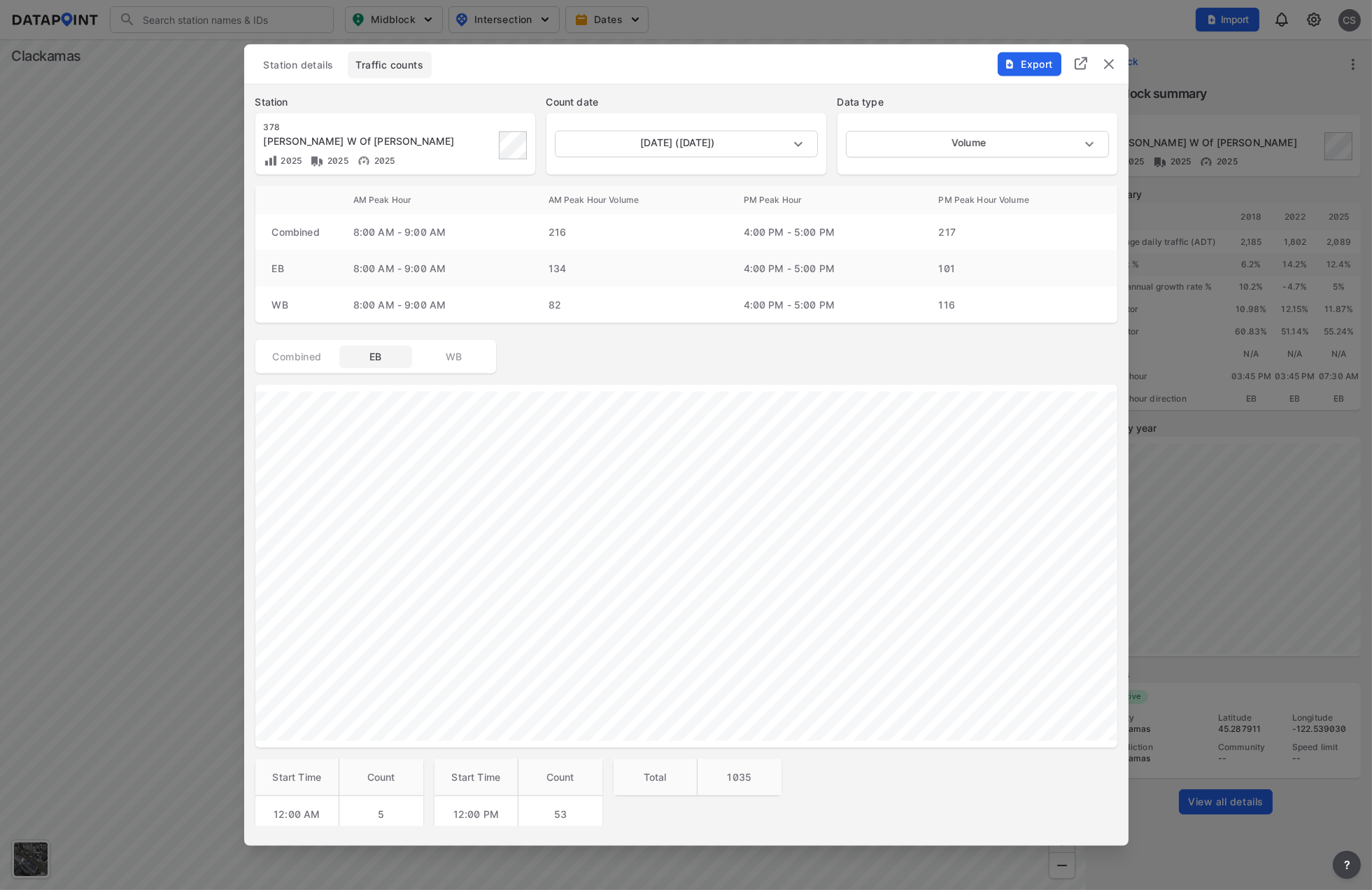
click at [937, 68] on div "Station details Traffic counts" at bounding box center [687, 65] width 862 height 26
click at [1106, 68] on img "delete" at bounding box center [1109, 65] width 17 height 17
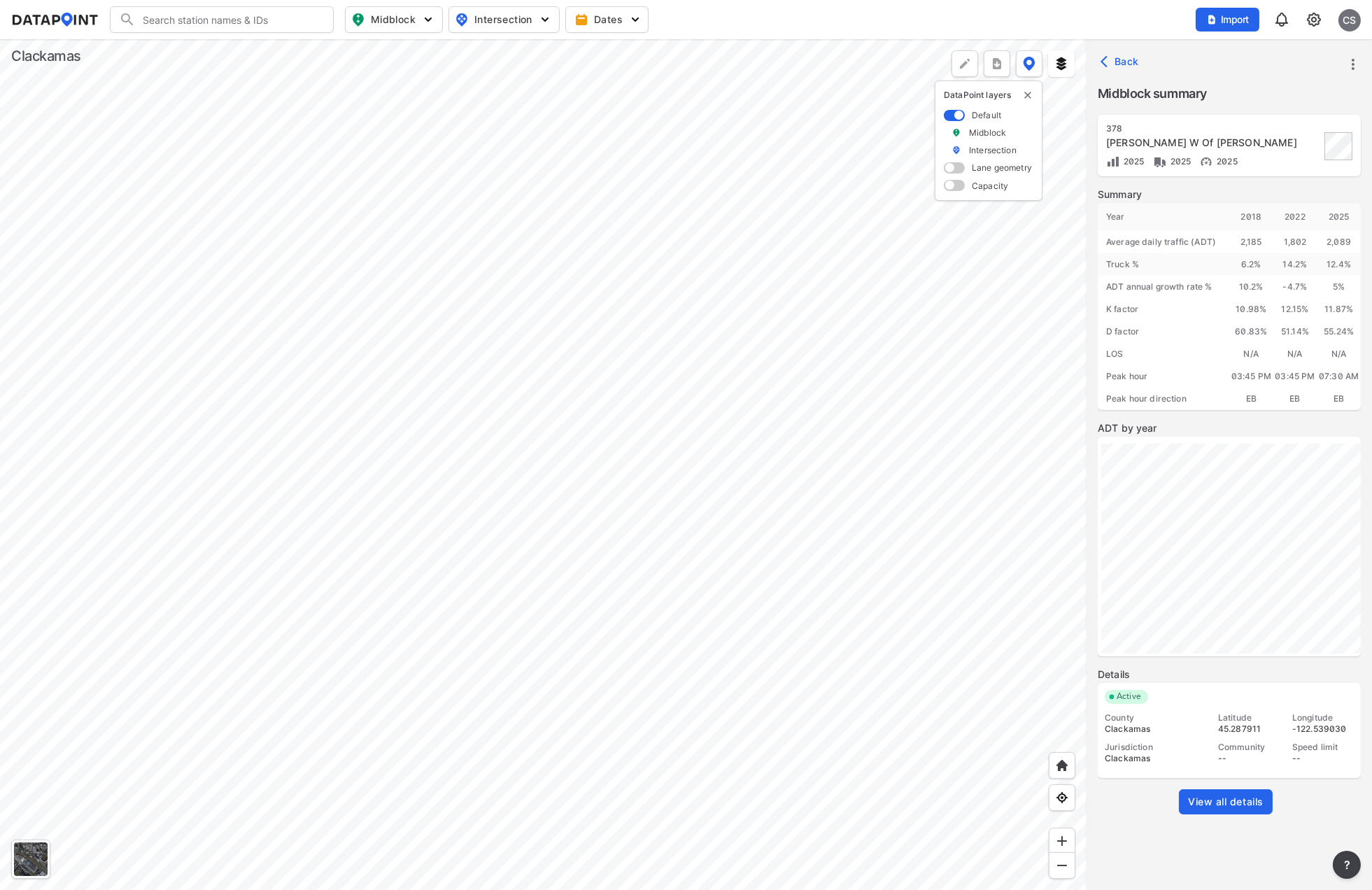
click at [506, 509] on div at bounding box center [543, 465] width 1086 height 851
click at [1202, 800] on span "View all details" at bounding box center [1226, 802] width 76 height 14
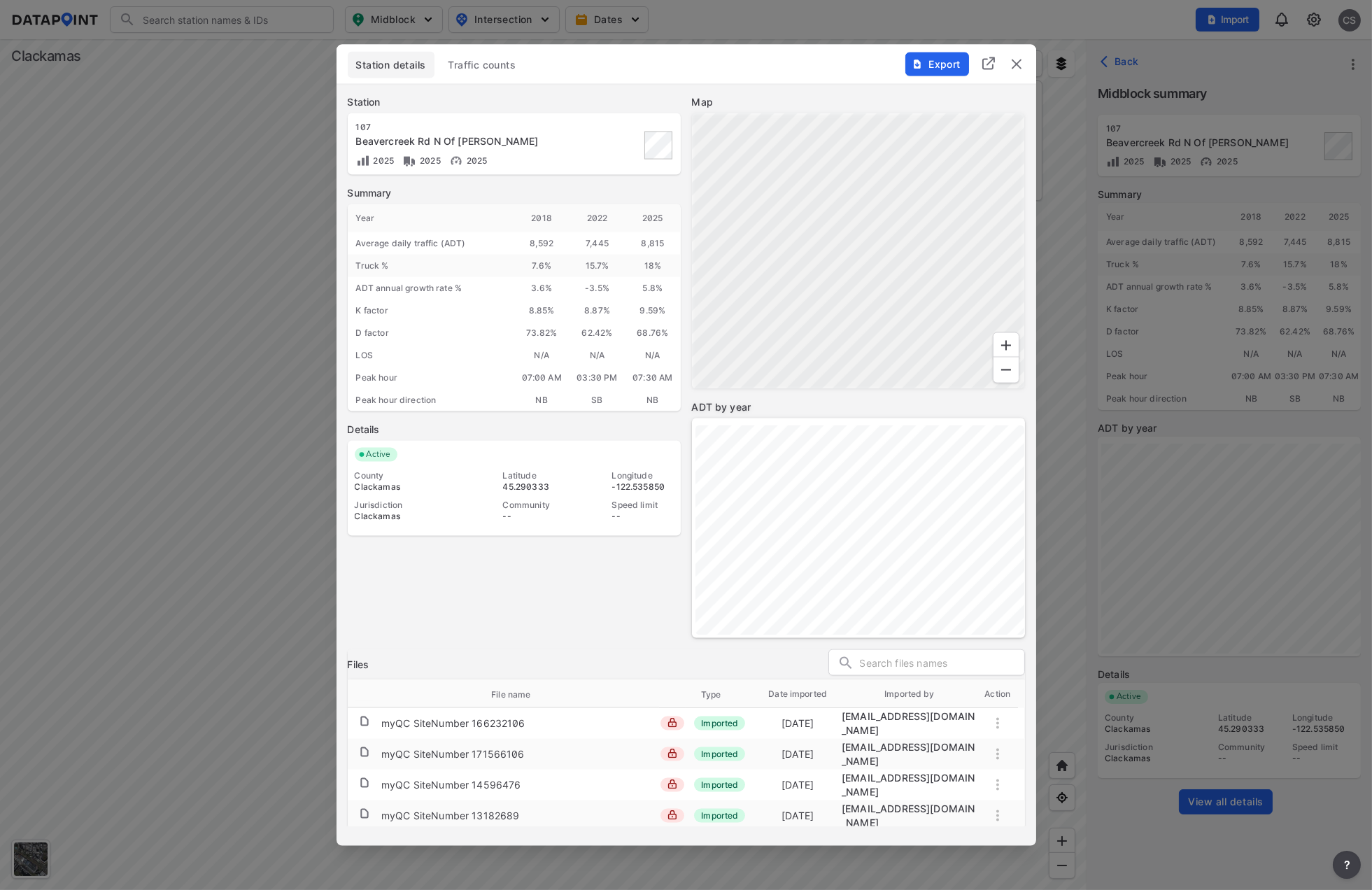
click at [477, 63] on span "Traffic counts" at bounding box center [482, 66] width 68 height 14
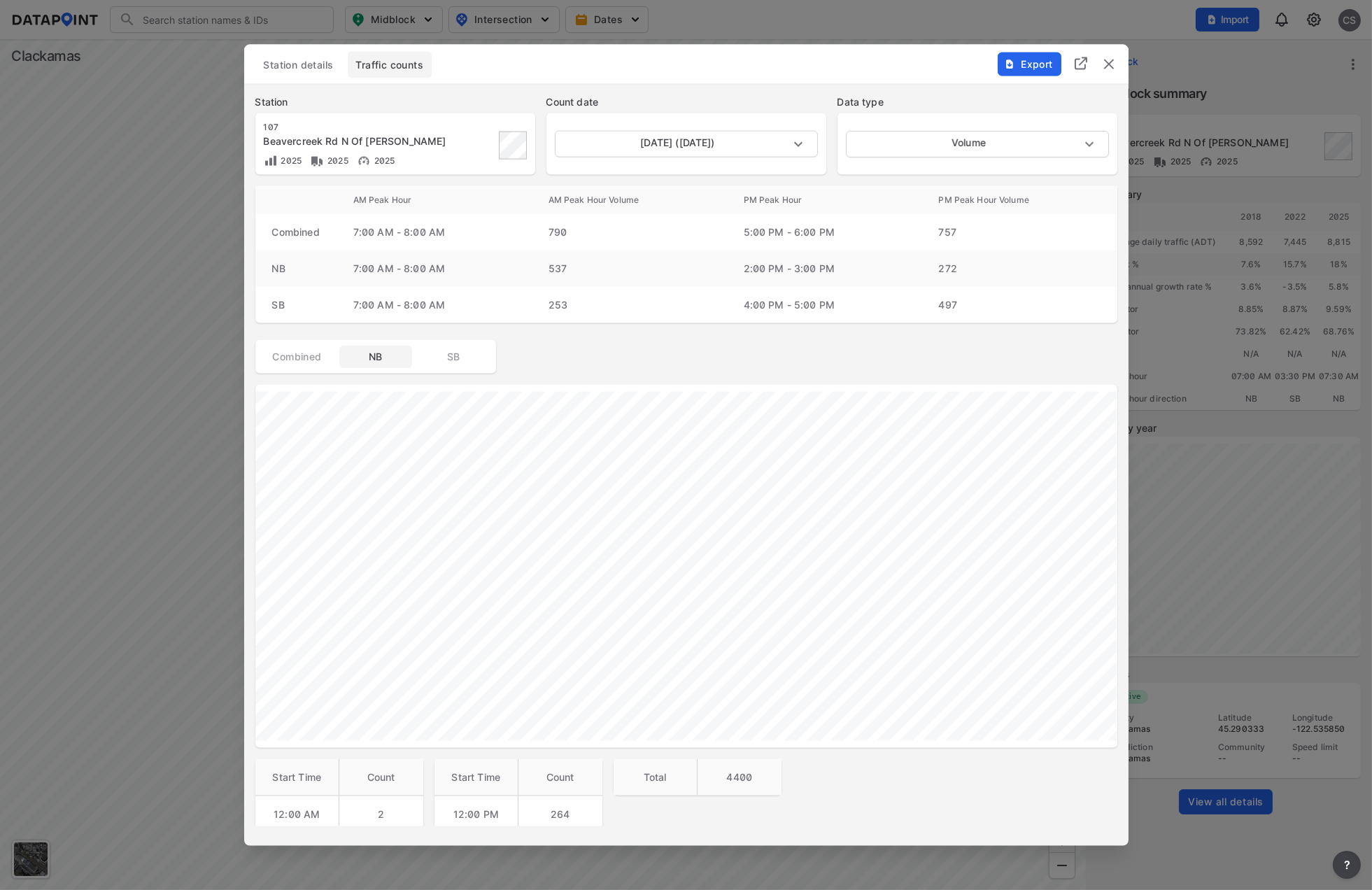
click at [456, 351] on span "SB" at bounding box center [454, 357] width 56 height 14
click at [1036, 68] on span "Export" at bounding box center [1029, 65] width 47 height 14
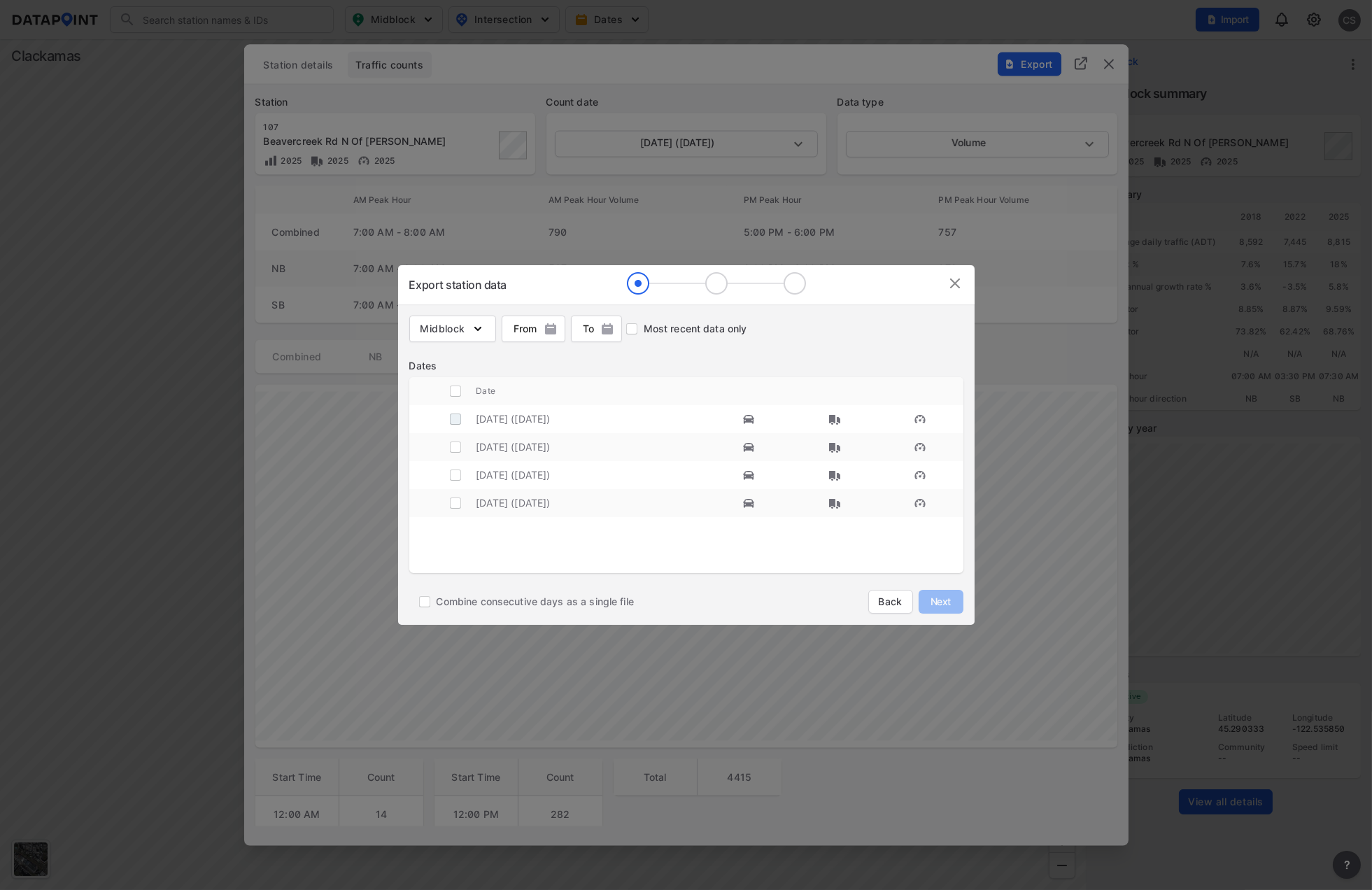
click at [464, 417] on input "decorative checkbox" at bounding box center [455, 419] width 26 height 26
checkbox input "true"
click at [940, 611] on button "Next" at bounding box center [941, 601] width 45 height 24
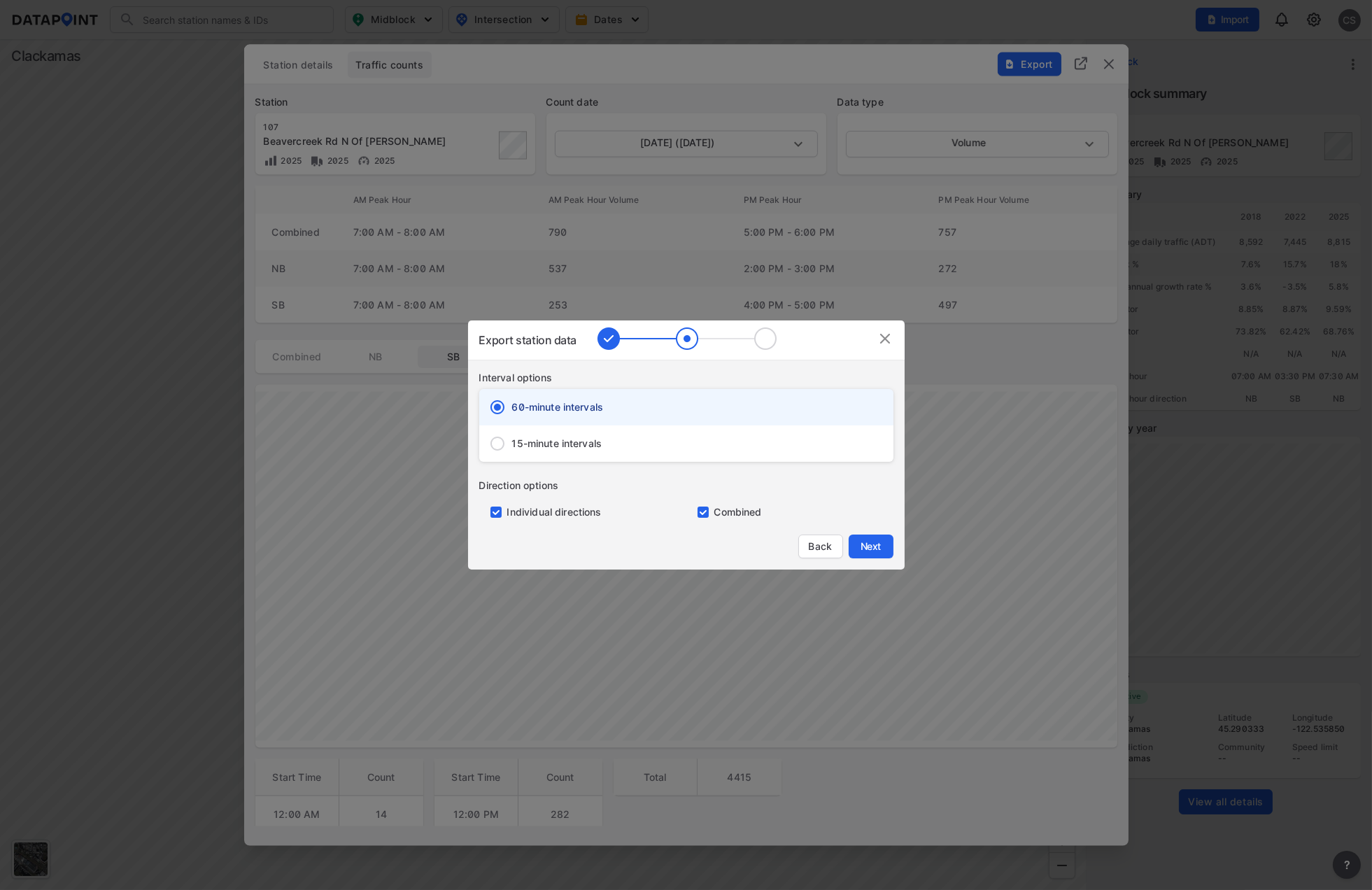
click at [709, 514] on input "primary checkbox" at bounding box center [700, 512] width 28 height 11
checkbox input "false"
click at [880, 551] on span "Next" at bounding box center [871, 547] width 28 height 14
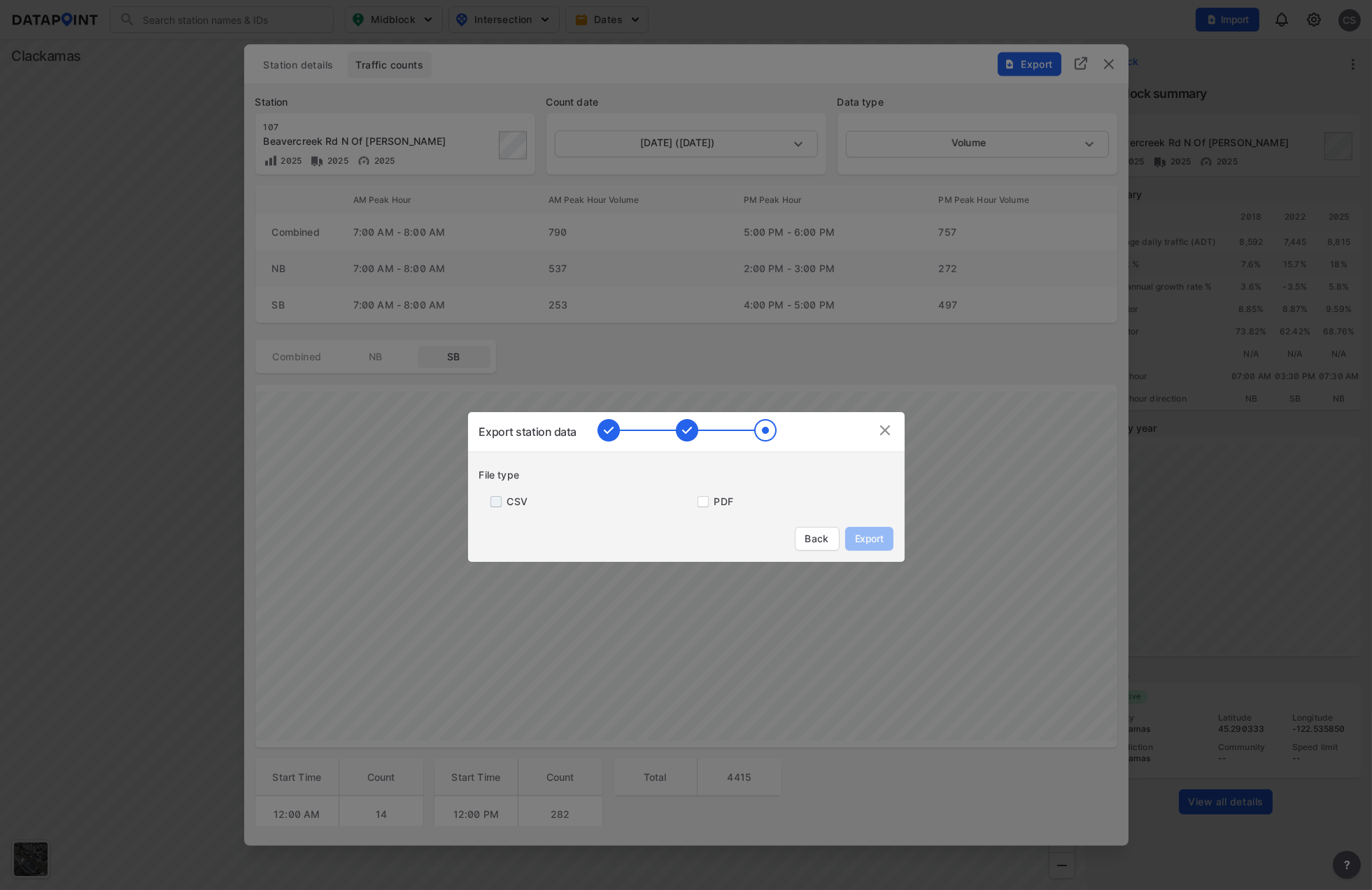
click at [495, 504] on input "primary checkbox" at bounding box center [493, 502] width 28 height 11
checkbox input "true"
click at [856, 539] on span "Export" at bounding box center [869, 539] width 31 height 14
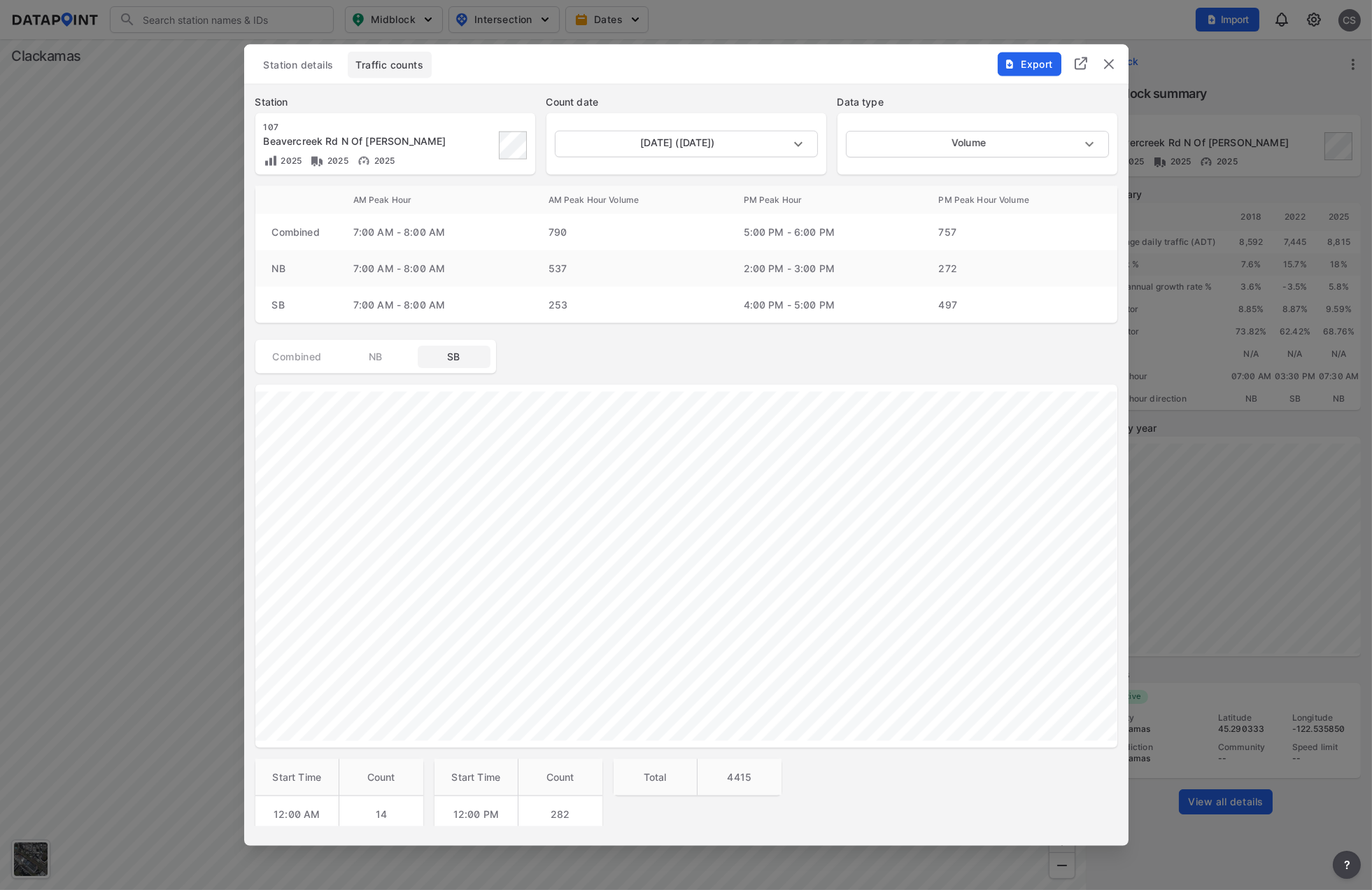
click at [858, 70] on div "Station details Traffic counts" at bounding box center [687, 65] width 862 height 26
click at [1104, 66] on img "delete" at bounding box center [1109, 65] width 17 height 17
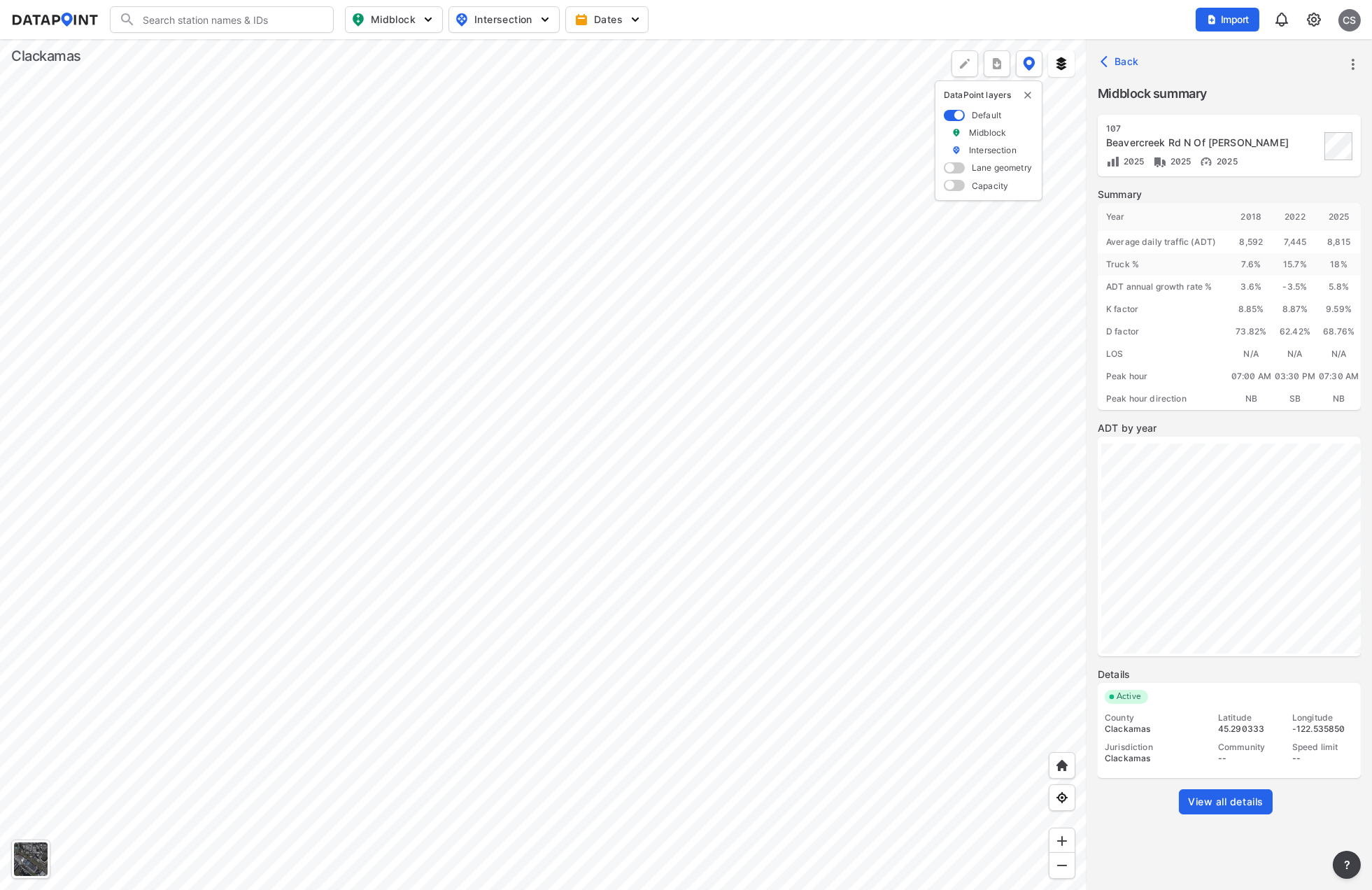
click at [578, 568] on div at bounding box center [543, 465] width 1086 height 851
click at [1219, 800] on span "View all details" at bounding box center [1226, 802] width 76 height 14
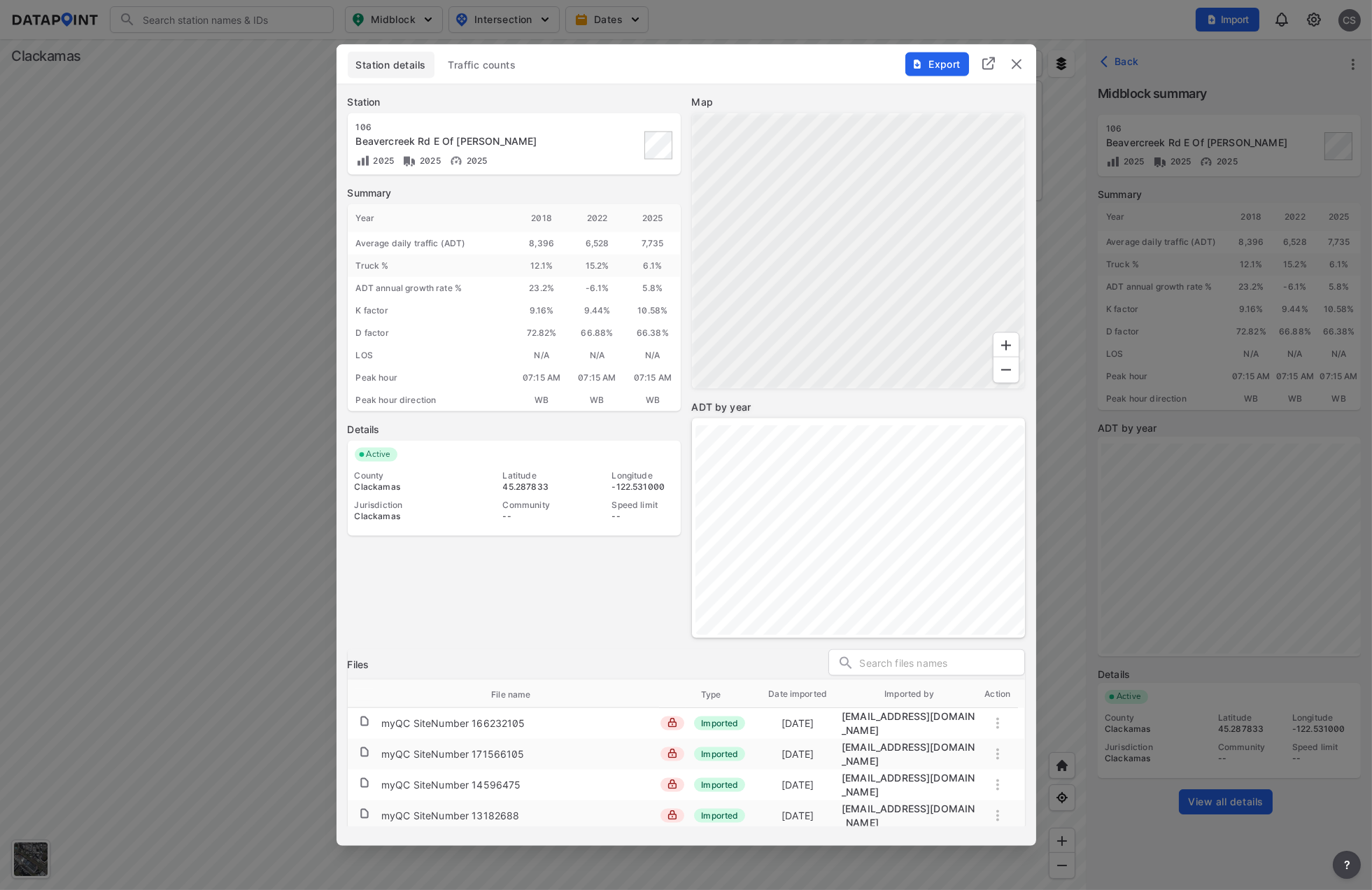
click at [479, 71] on span "Traffic counts" at bounding box center [482, 66] width 68 height 14
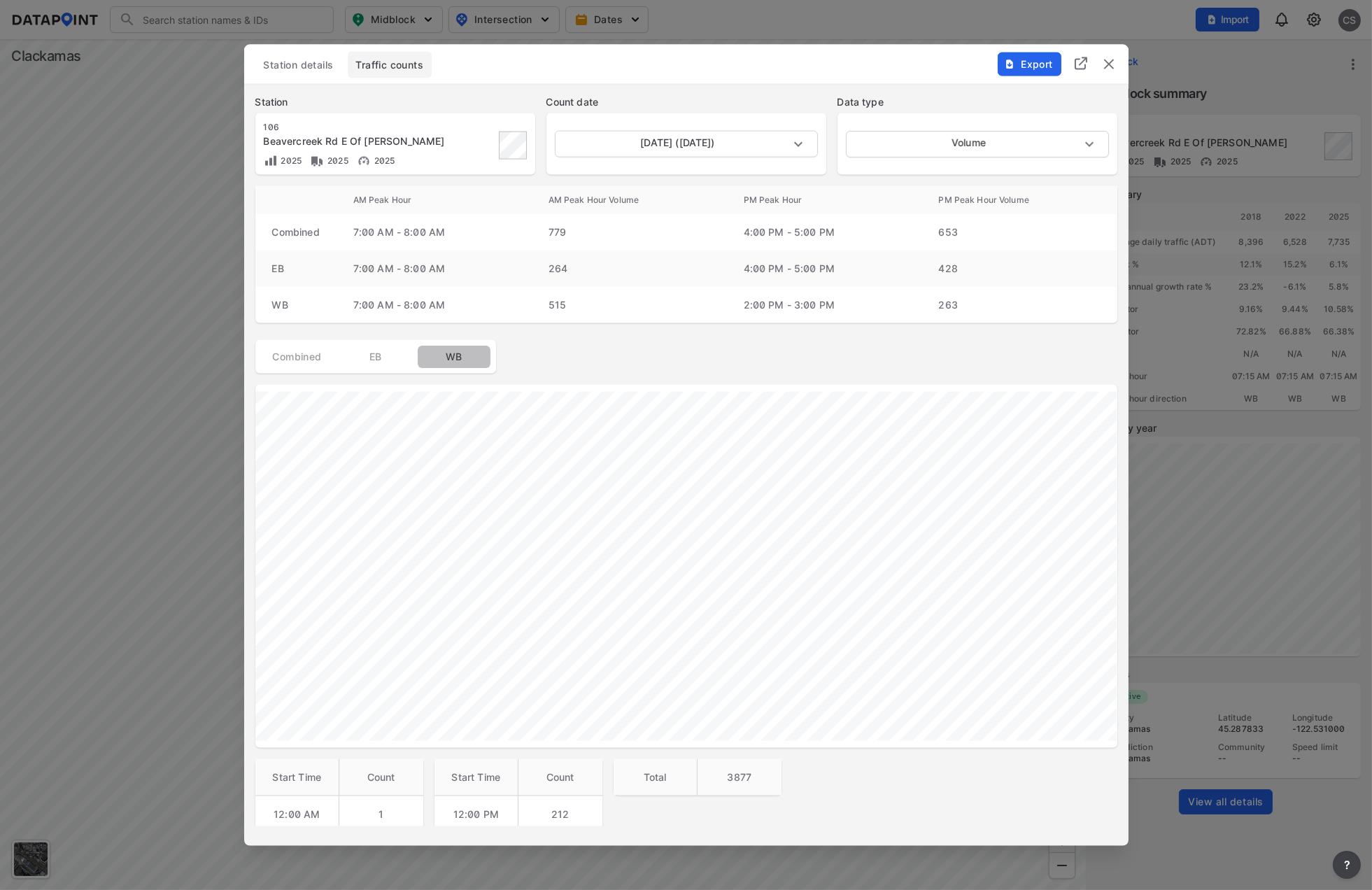
click at [456, 359] on span "WB" at bounding box center [454, 357] width 56 height 14
click at [1017, 65] on span "Export" at bounding box center [1029, 65] width 47 height 14
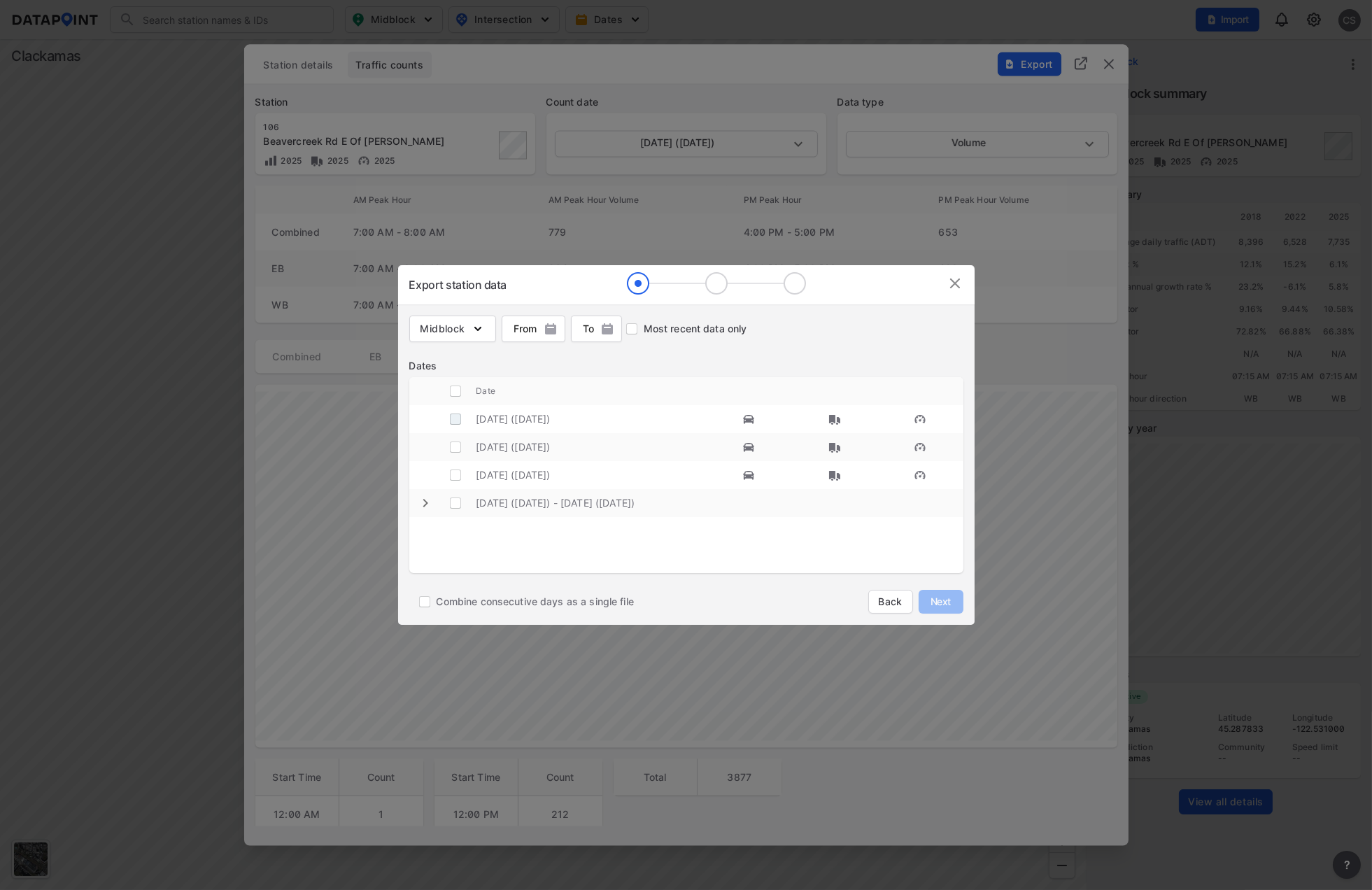
click at [456, 417] on input "decorative checkbox" at bounding box center [455, 419] width 26 height 26
checkbox input "true"
click at [939, 604] on span "Next" at bounding box center [940, 602] width 28 height 14
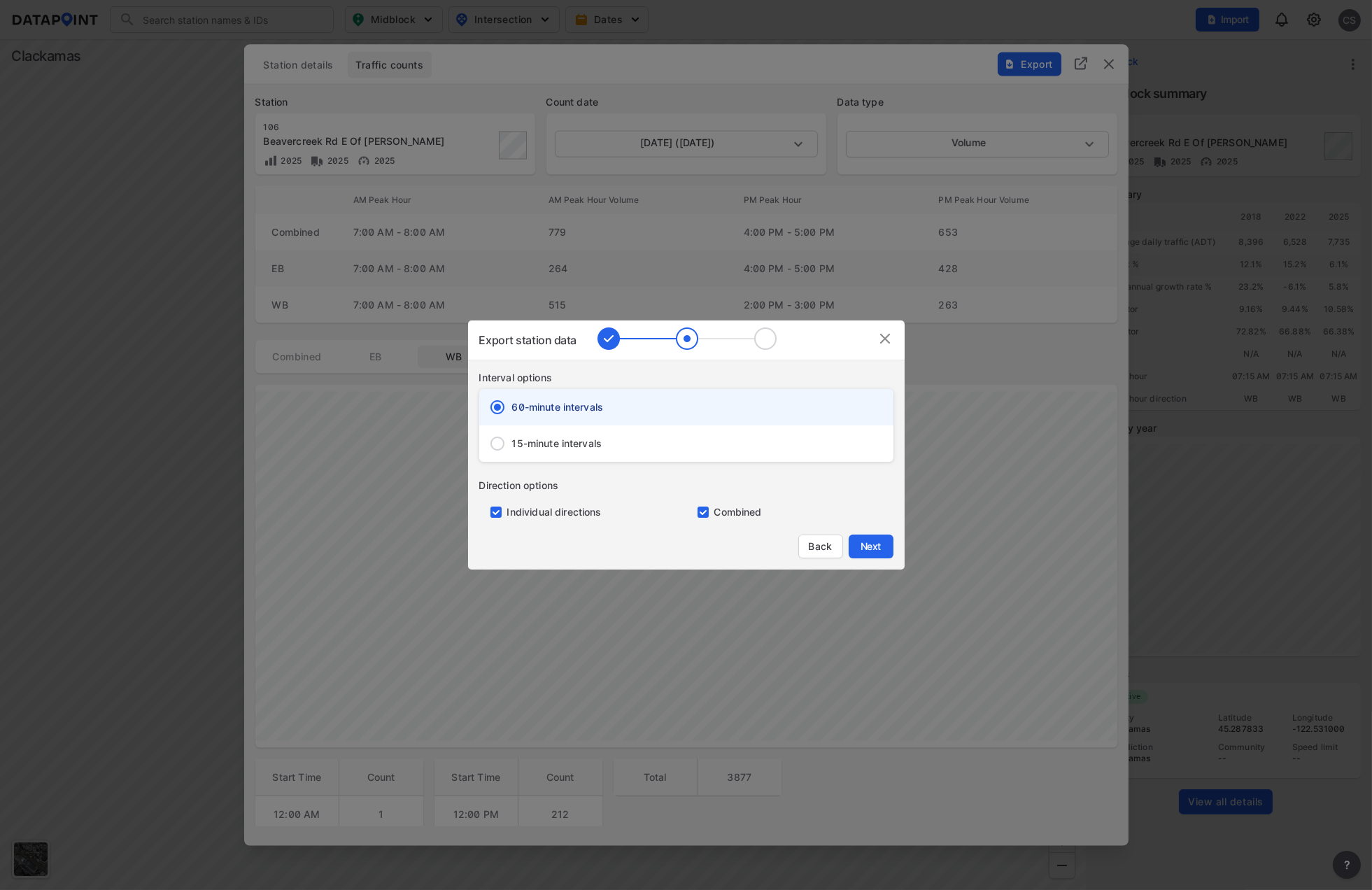
click at [702, 512] on input "primary checkbox" at bounding box center [700, 512] width 28 height 11
checkbox input "false"
click at [879, 549] on span "Next" at bounding box center [871, 547] width 28 height 14
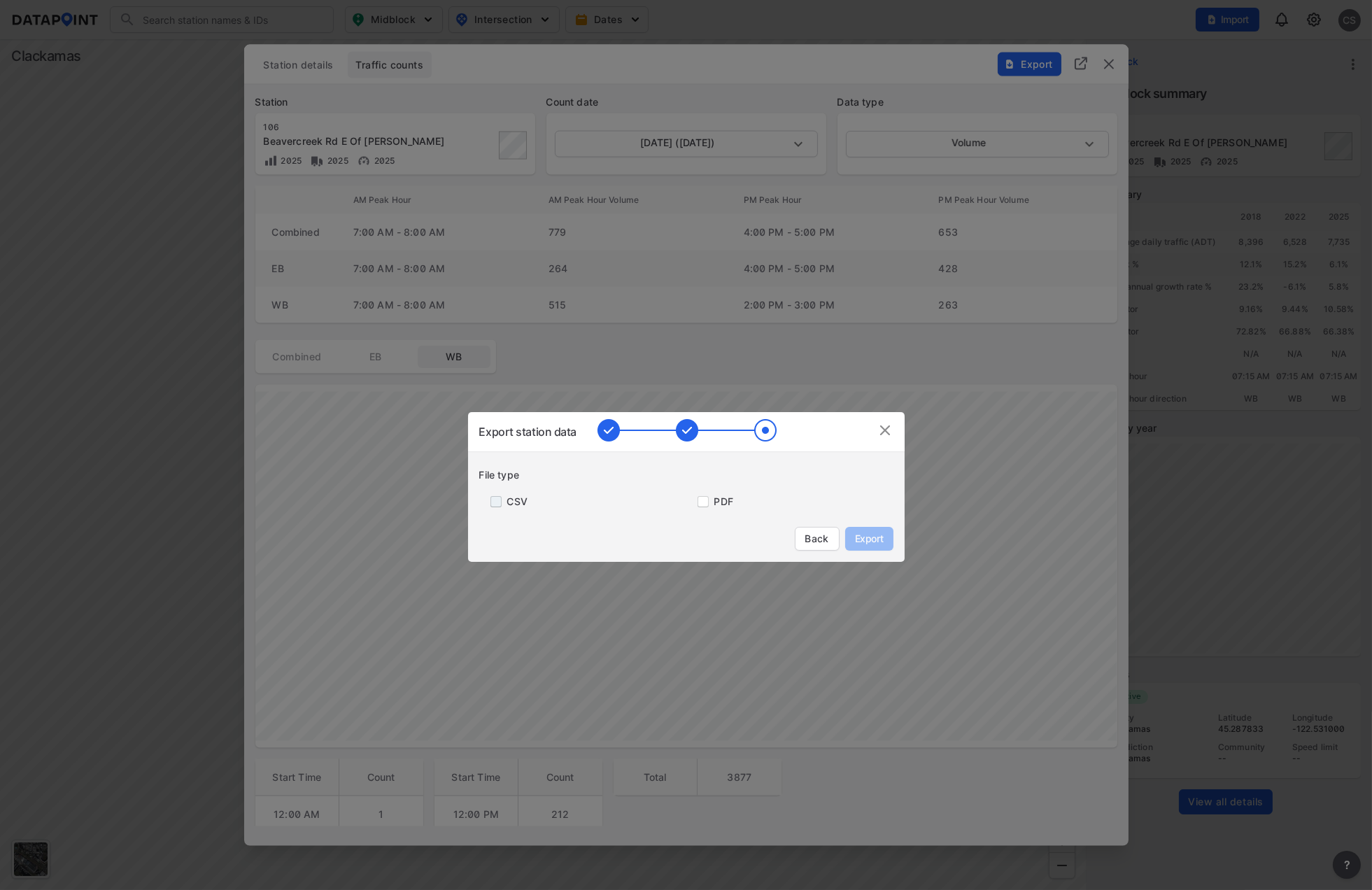
click at [497, 504] on input "primary checkbox" at bounding box center [493, 502] width 28 height 11
checkbox input "true"
click at [865, 543] on span "Export" at bounding box center [869, 539] width 31 height 14
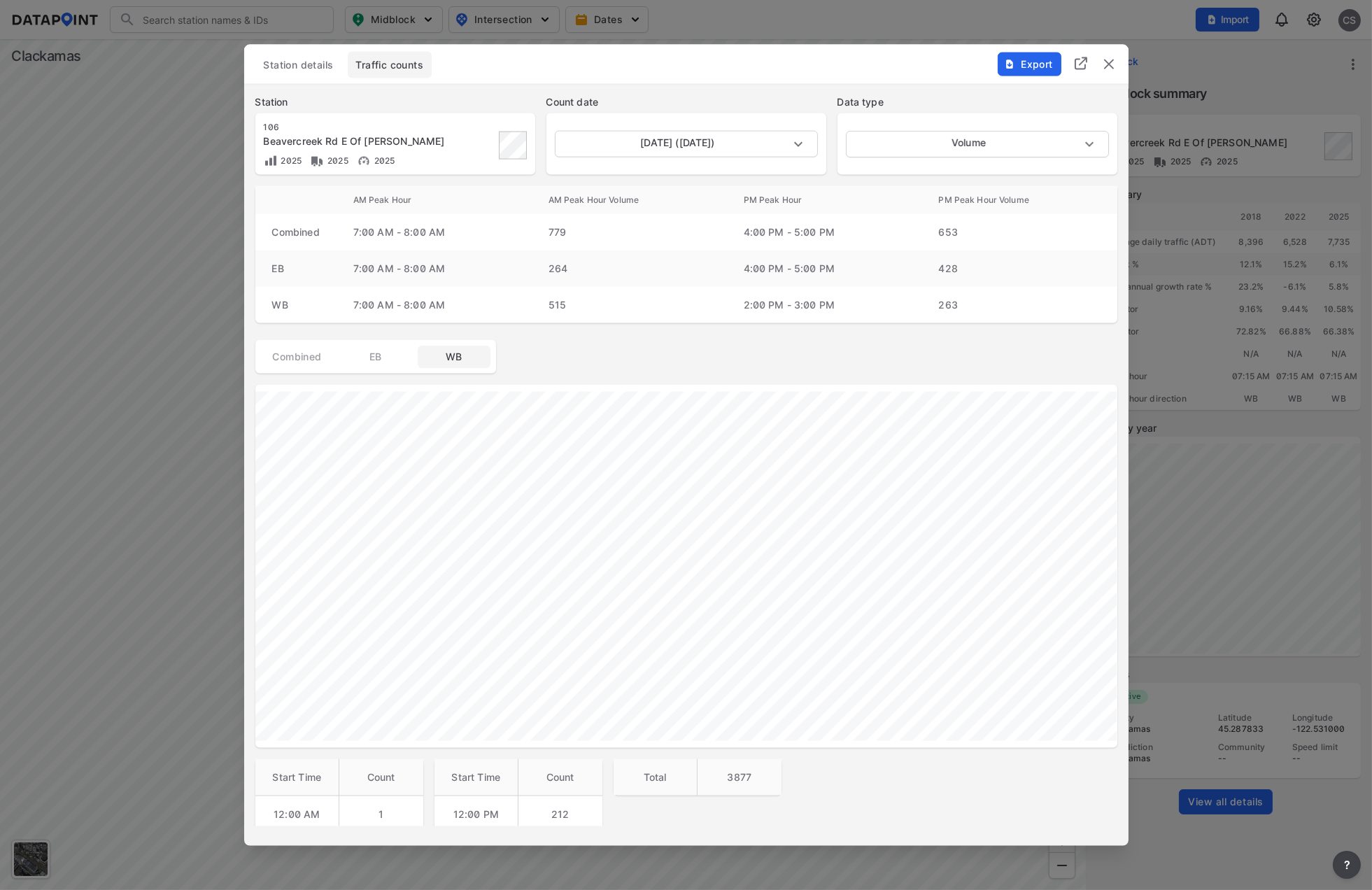
click at [1106, 60] on img "delete" at bounding box center [1109, 65] width 17 height 17
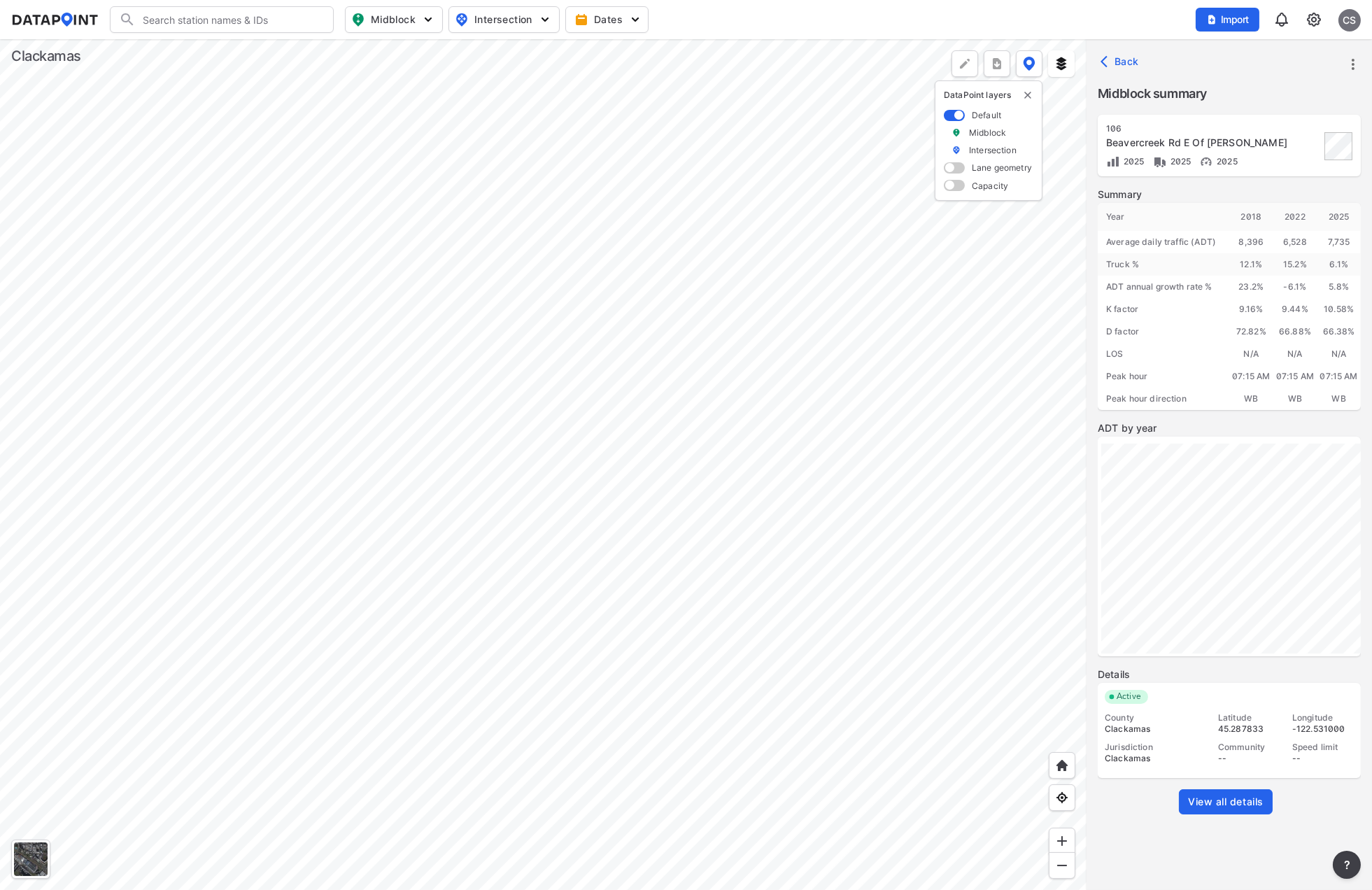
click at [505, 614] on div at bounding box center [543, 465] width 1086 height 851
click at [1222, 809] on link "View all details" at bounding box center [1226, 802] width 94 height 25
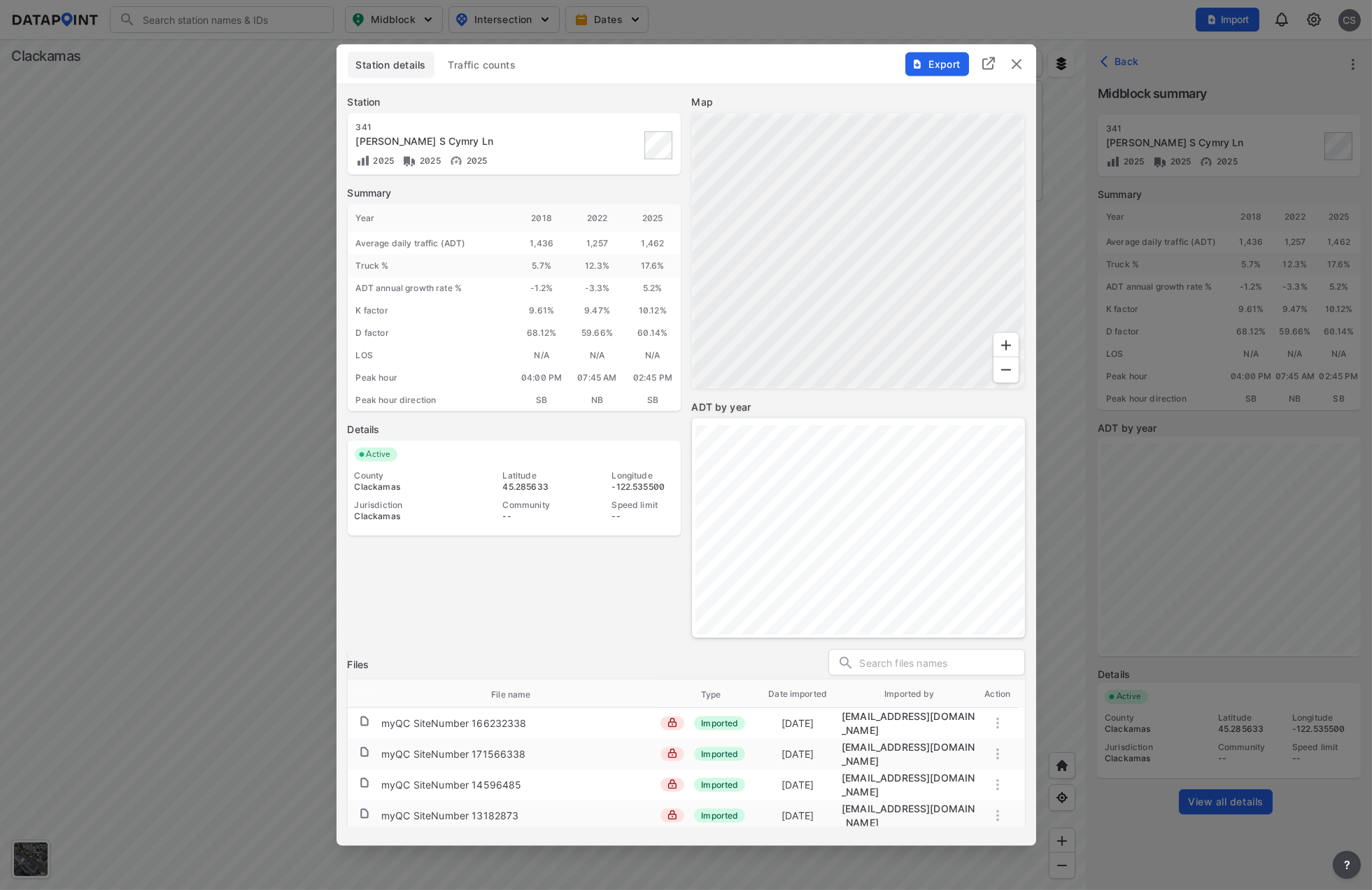
click at [492, 66] on span "Traffic counts" at bounding box center [482, 66] width 68 height 14
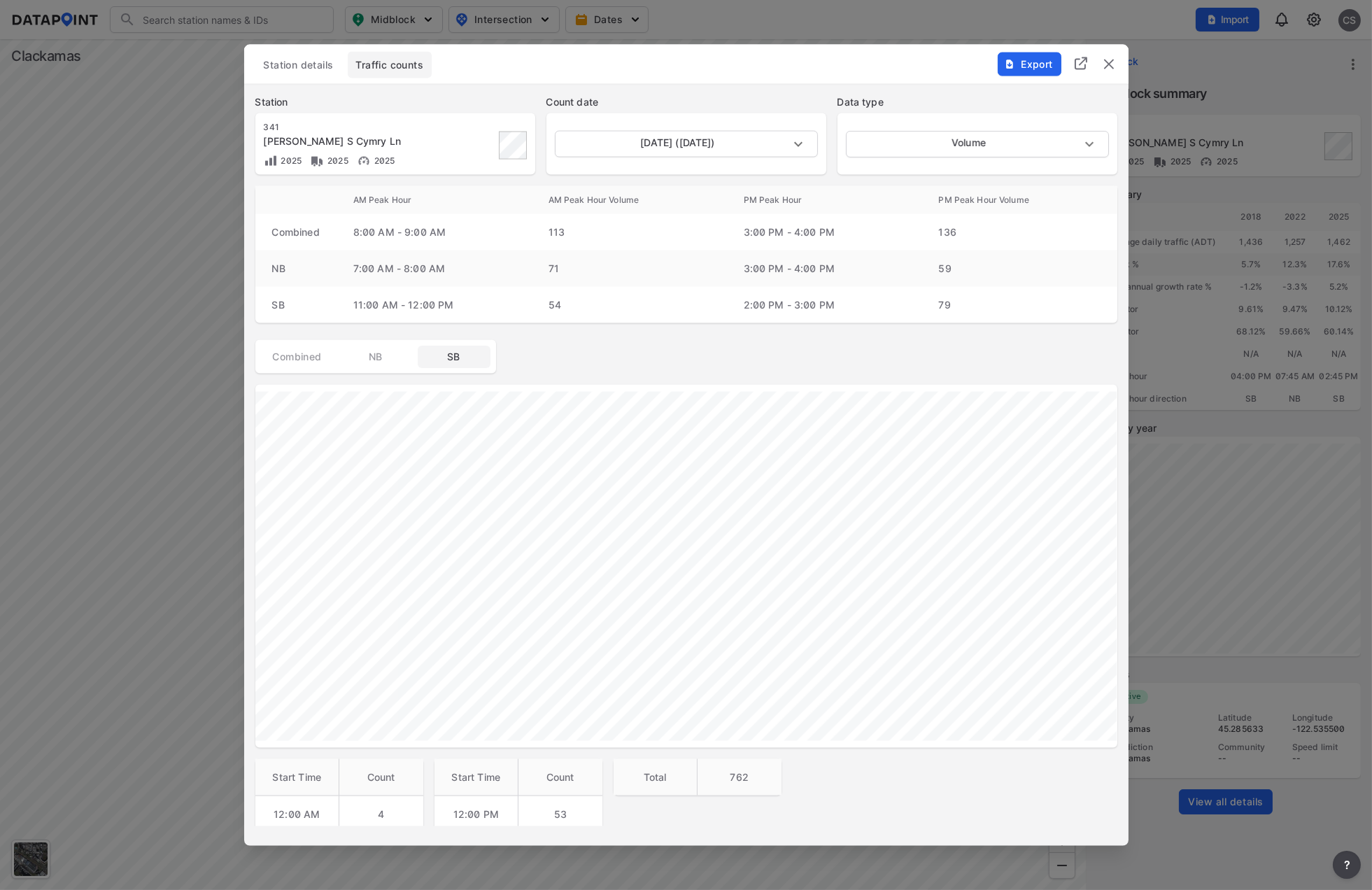
click at [375, 363] on span "NB" at bounding box center [375, 357] width 56 height 14
click at [1027, 67] on span "Export" at bounding box center [1029, 65] width 47 height 14
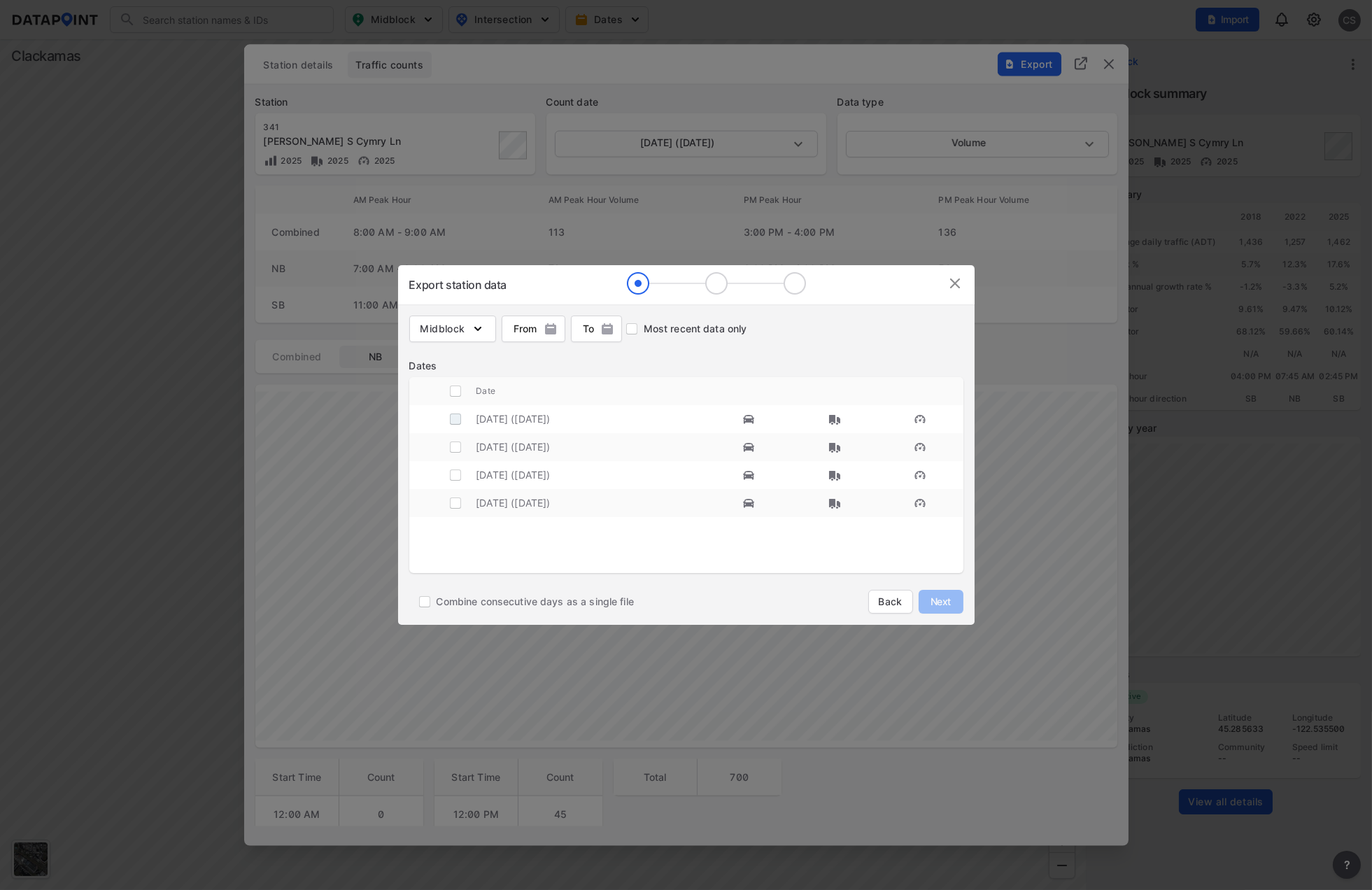
click at [453, 417] on input "decorative checkbox" at bounding box center [455, 419] width 26 height 26
checkbox input "true"
click at [946, 604] on span "Next" at bounding box center [940, 602] width 28 height 14
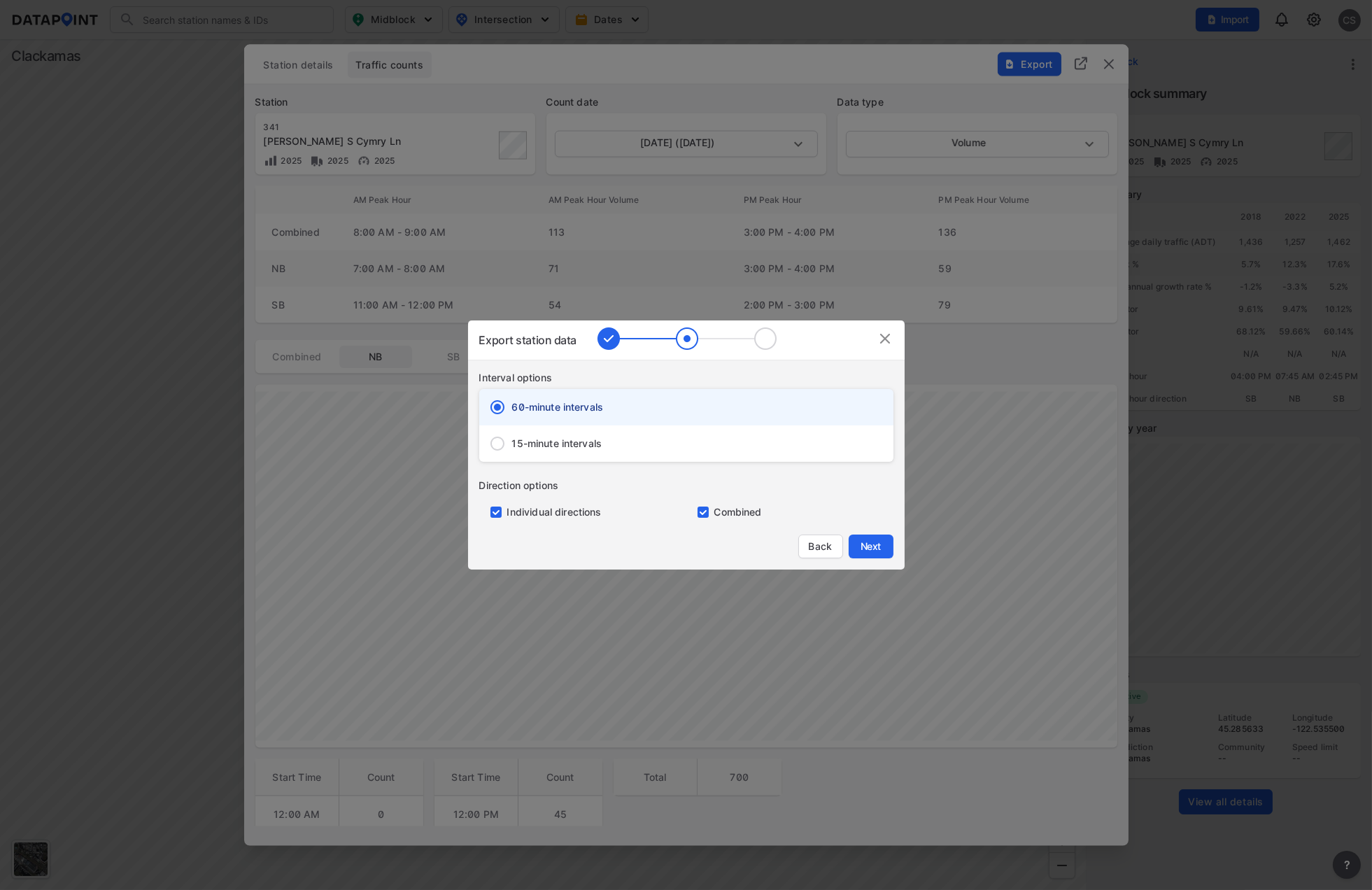
click at [705, 514] on input "primary checkbox" at bounding box center [700, 512] width 28 height 11
checkbox input "false"
click at [871, 547] on span "Next" at bounding box center [871, 547] width 28 height 14
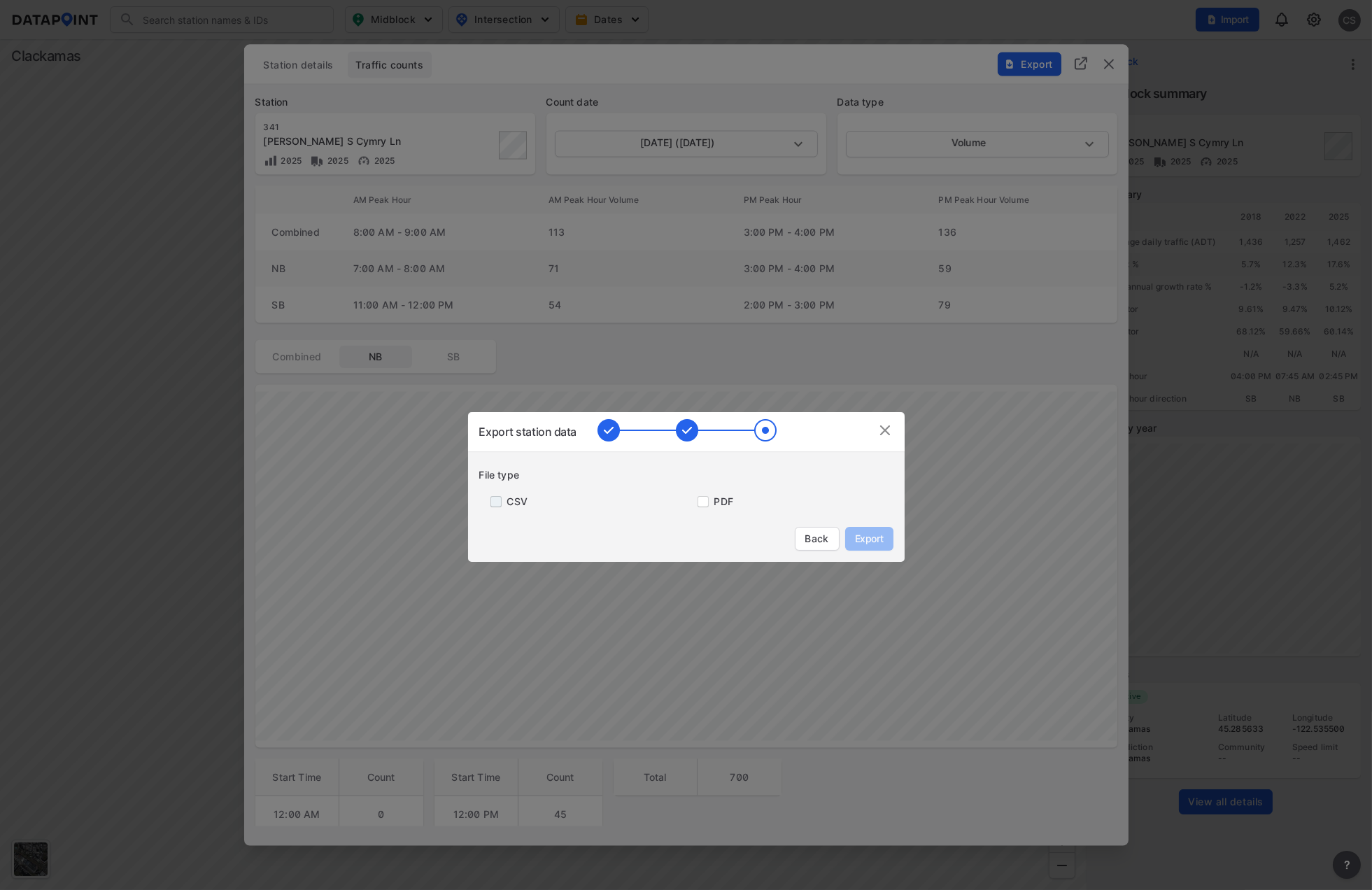
click at [497, 504] on input "primary checkbox" at bounding box center [493, 502] width 28 height 11
checkbox input "true"
click at [863, 539] on span "Export" at bounding box center [869, 539] width 31 height 14
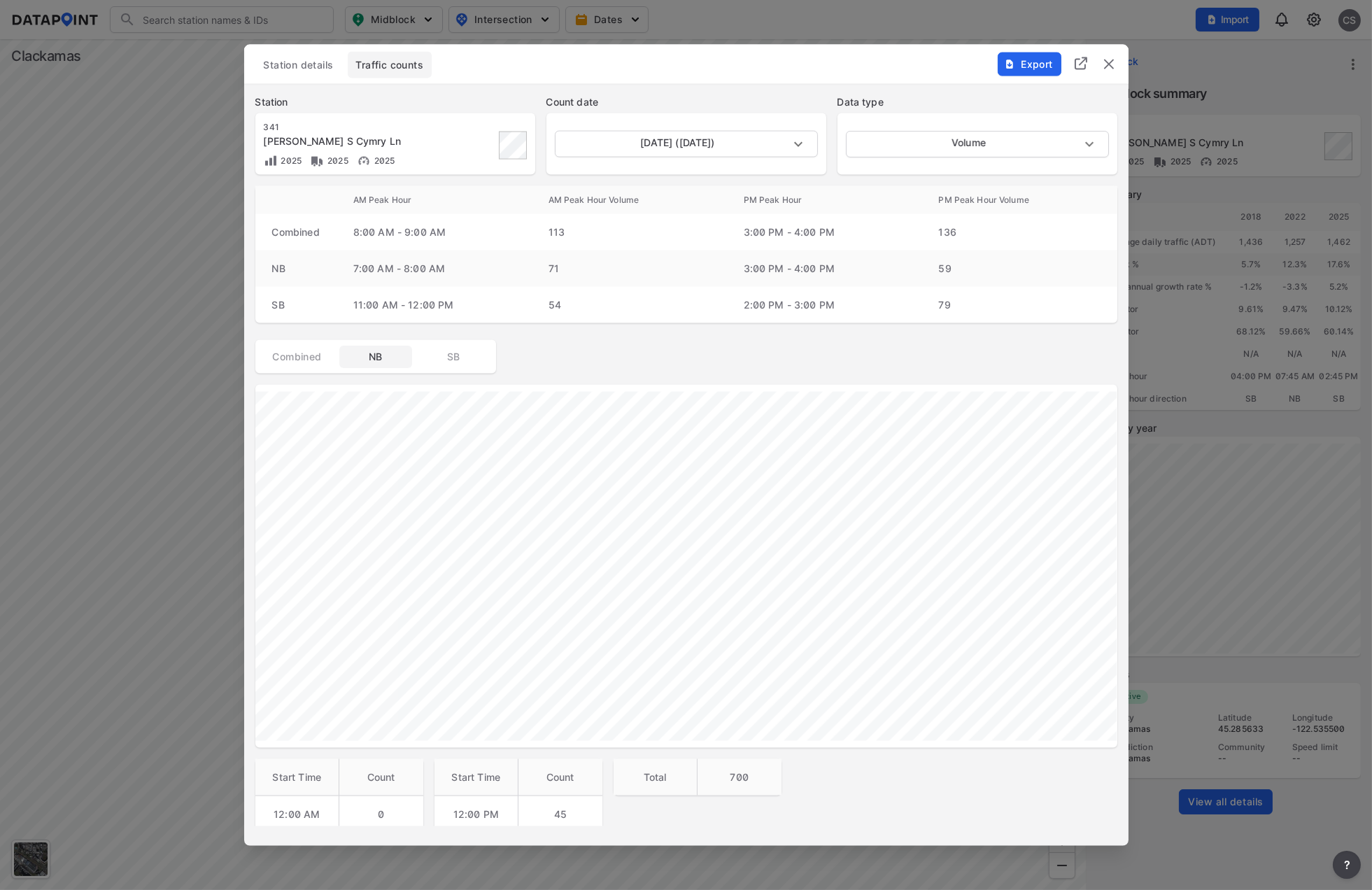
click at [1113, 64] on img "delete" at bounding box center [1109, 65] width 17 height 17
